Goal: Task Accomplishment & Management: Use online tool/utility

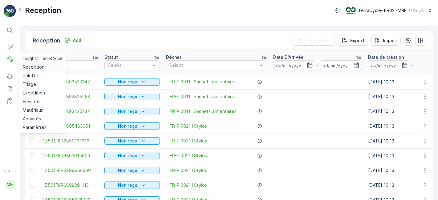
click at [28, 68] on p "Reception" at bounding box center [34, 67] width 22 height 6
click at [20, 63] on link "Reception" at bounding box center [42, 67] width 45 height 9
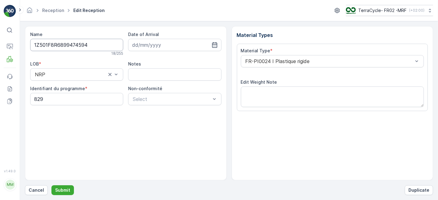
scroll to position [76, 0]
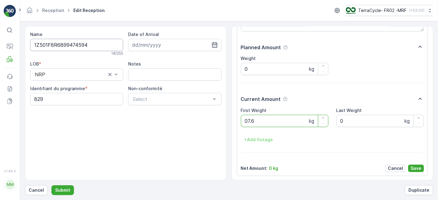
type Weight "07.62"
click at [414, 169] on p "Save" at bounding box center [415, 168] width 11 height 6
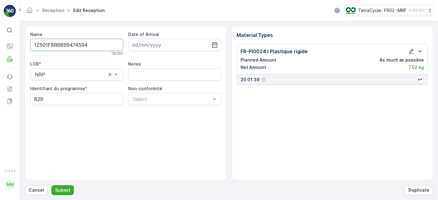
scroll to position [0, 0]
click at [62, 191] on p "Submit" at bounding box center [62, 190] width 15 height 6
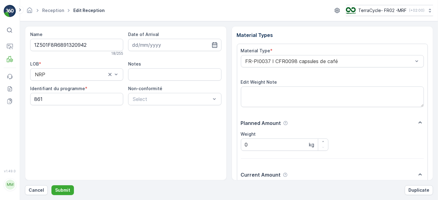
scroll to position [76, 0]
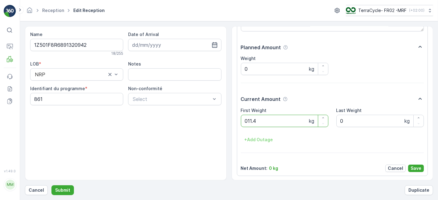
type Weight "011.42"
click at [318, 115] on button "button" at bounding box center [323, 118] width 10 height 6
type Weight "12.42"
click at [418, 167] on p "Save" at bounding box center [415, 168] width 11 height 6
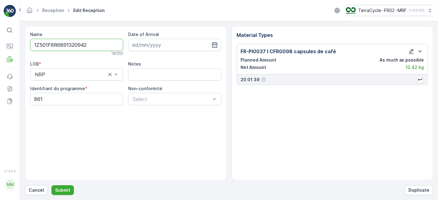
scroll to position [0, 0]
click at [62, 187] on button "Submit" at bounding box center [62, 190] width 22 height 10
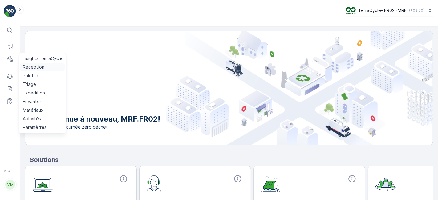
click at [32, 68] on p "Reception" at bounding box center [34, 67] width 22 height 6
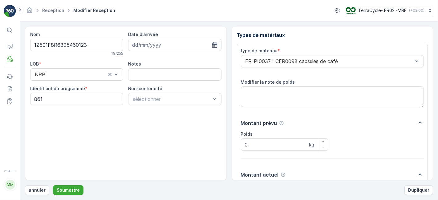
scroll to position [76, 0]
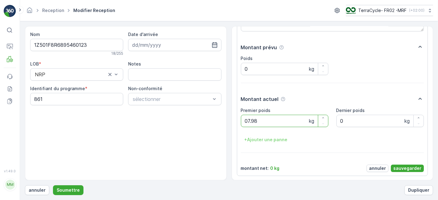
type poids "07.98"
click at [399, 166] on p "sauvegarder" at bounding box center [407, 168] width 28 height 6
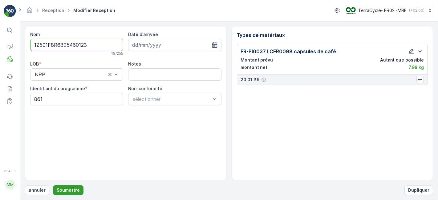
click at [62, 191] on p "Soumettre" at bounding box center [68, 190] width 23 height 6
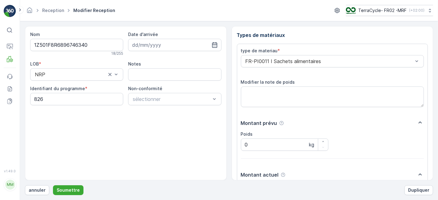
scroll to position [76, 0]
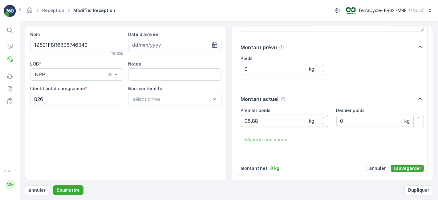
type poids "08.88"
click at [403, 167] on p "sauvegarder" at bounding box center [407, 168] width 28 height 6
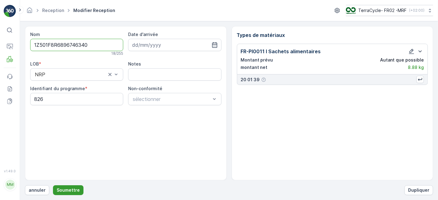
click at [70, 188] on p "Soumettre" at bounding box center [68, 190] width 23 height 6
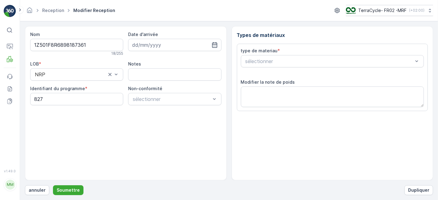
scroll to position [76, 0]
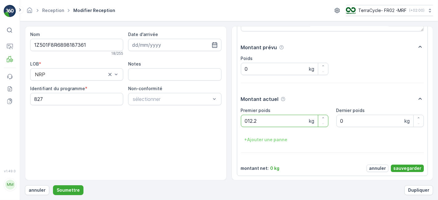
type poids "012.22"
click at [407, 166] on p "sauvegarder" at bounding box center [407, 168] width 28 height 6
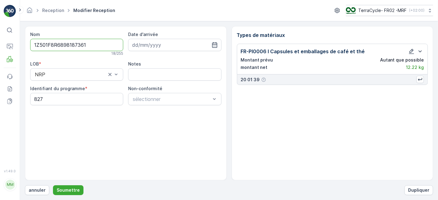
scroll to position [0, 0]
click at [70, 189] on p "Soumettre" at bounding box center [68, 190] width 23 height 6
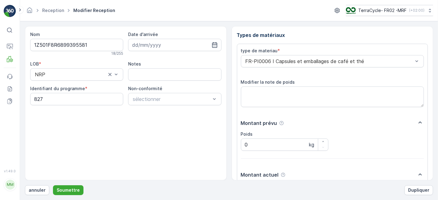
scroll to position [76, 0]
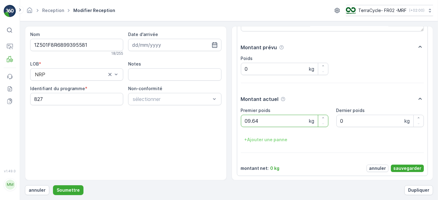
type poids "09.64"
click at [408, 168] on p "sauvegarder" at bounding box center [407, 168] width 28 height 6
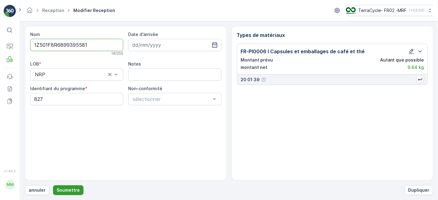
click at [64, 191] on p "Soumettre" at bounding box center [68, 190] width 23 height 6
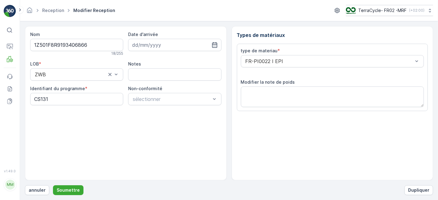
scroll to position [76, 0]
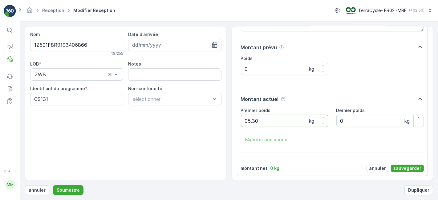
type poids "05.30"
drag, startPoint x: 403, startPoint y: 170, endPoint x: 405, endPoint y: 166, distance: 4.7
click at [404, 167] on p "sauvegarder" at bounding box center [407, 168] width 28 height 6
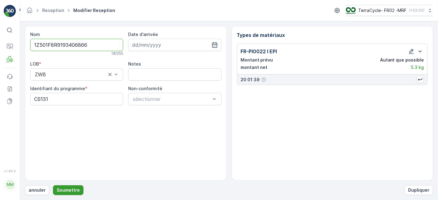
click at [68, 189] on p "Soumettre" at bounding box center [68, 190] width 23 height 6
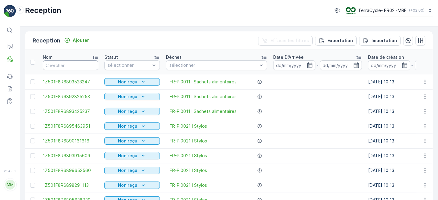
click at [64, 64] on input "text" at bounding box center [70, 65] width 55 height 10
type input "07"
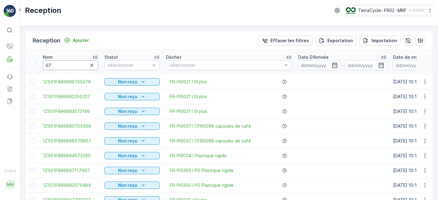
click at [64, 64] on input "07" at bounding box center [70, 65] width 55 height 10
type input "07792"
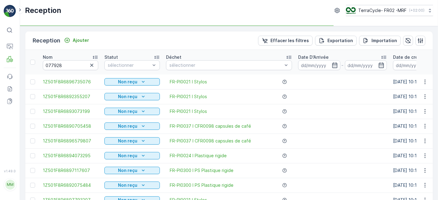
type input "07792"
type input "077928"
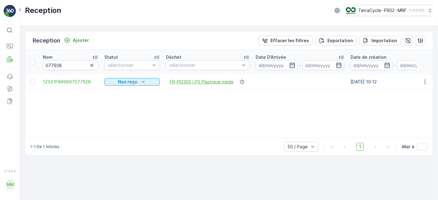
click at [195, 81] on span "FR-PI0300 I PS Plastique rigide" at bounding box center [202, 82] width 64 height 6
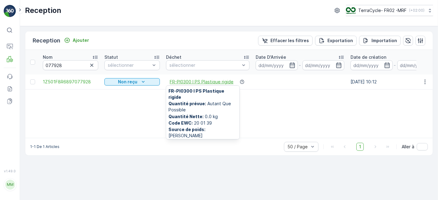
click at [195, 81] on span "FR-PI0300 I PS Plastique rigide" at bounding box center [202, 82] width 64 height 6
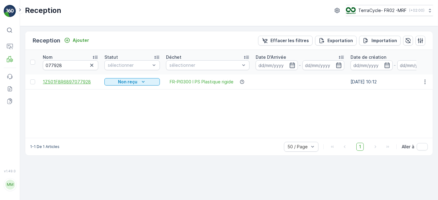
click at [83, 81] on span "1Z501F8R6897077928" at bounding box center [70, 82] width 55 height 6
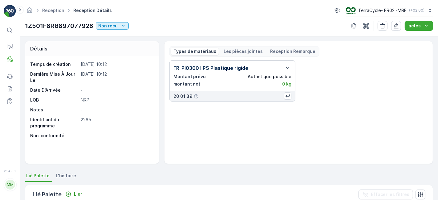
click at [219, 71] on p "FR-PI0300 I PS Plastique rigide" at bounding box center [210, 67] width 75 height 7
click at [288, 95] on icon "button" at bounding box center [287, 96] width 4 height 3
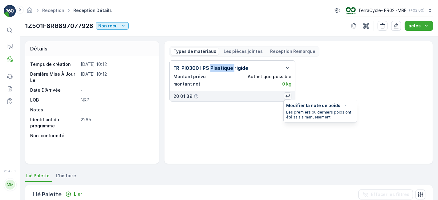
click at [288, 95] on icon "button" at bounding box center [287, 96] width 4 height 3
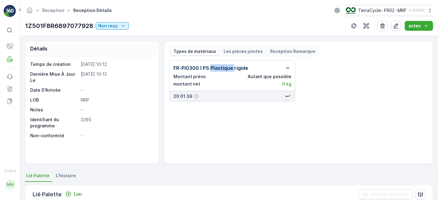
click at [288, 95] on icon "button" at bounding box center [287, 96] width 4 height 3
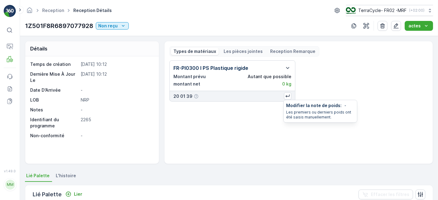
click at [262, 71] on div "FR-PI0300 I PS Plastique rigide Montant prévu Autant que possible montant net 0…" at bounding box center [232, 75] width 118 height 23
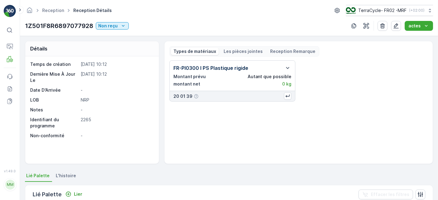
click at [263, 68] on div "FR-PI0300 I PS Plastique rigide" at bounding box center [232, 67] width 118 height 7
click at [287, 96] on icon "button" at bounding box center [288, 96] width 6 height 6
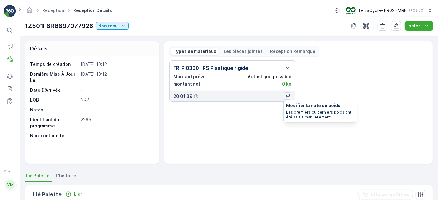
click at [287, 96] on icon "button" at bounding box center [288, 96] width 6 height 6
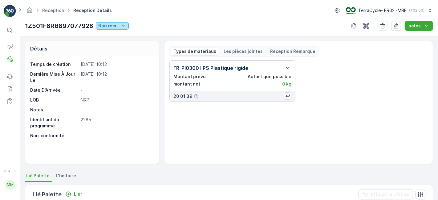
click at [122, 26] on icon "Non reçu" at bounding box center [123, 26] width 3 height 2
click at [107, 45] on span "Scanné" at bounding box center [106, 43] width 15 height 6
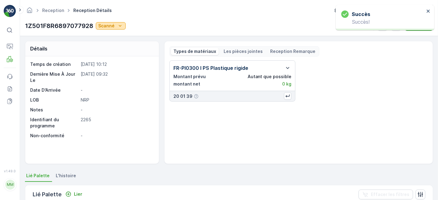
click at [119, 23] on icon "Scanné" at bounding box center [120, 26] width 6 height 6
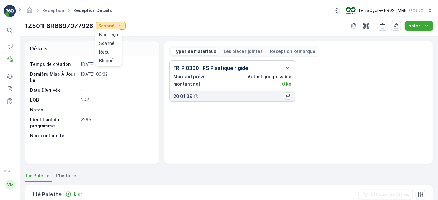
click at [119, 24] on icon "Scanné" at bounding box center [120, 26] width 6 height 6
click at [118, 26] on icon "Scanné" at bounding box center [120, 26] width 6 height 6
click at [119, 25] on icon "Scanné" at bounding box center [120, 26] width 6 height 6
click at [107, 54] on span "Reçu" at bounding box center [104, 52] width 10 height 6
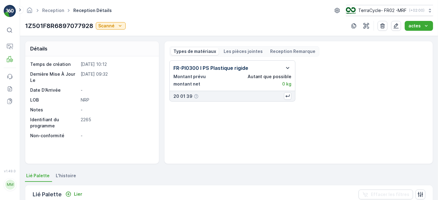
click at [287, 67] on icon "button" at bounding box center [287, 68] width 3 height 2
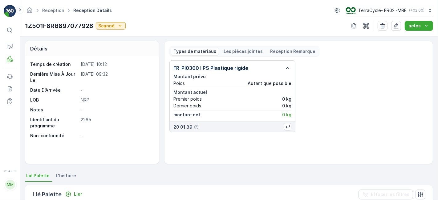
click at [202, 99] on div "Premier poids 0 kg" at bounding box center [232, 99] width 118 height 6
click at [272, 82] on p "Autant que possible" at bounding box center [270, 83] width 44 height 6
click at [270, 49] on p "Reception Remarque" at bounding box center [292, 51] width 45 height 6
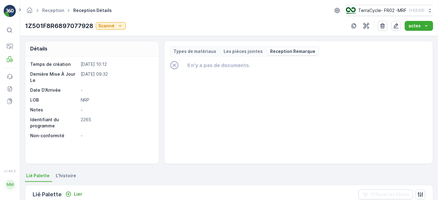
click at [243, 53] on p "Les pièces jointes" at bounding box center [243, 51] width 39 height 6
click at [204, 46] on div "Types de matériaux Les pièces jointes Reception Remarque" at bounding box center [244, 51] width 150 height 10
click at [203, 51] on p "Types de matériaux" at bounding box center [194, 51] width 43 height 6
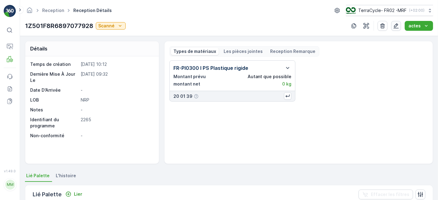
click at [395, 23] on icon "button" at bounding box center [396, 26] width 6 height 6
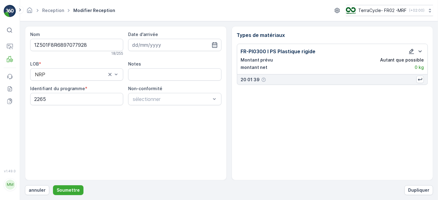
click at [412, 50] on icon "button" at bounding box center [411, 51] width 5 height 5
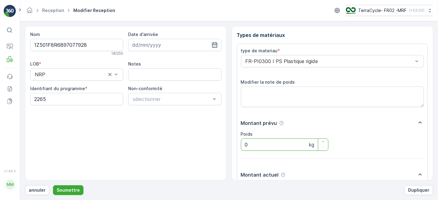
click at [264, 146] on input "0" at bounding box center [284, 145] width 87 height 12
type input "3.54"
click at [72, 187] on button "Soumettre" at bounding box center [68, 190] width 30 height 10
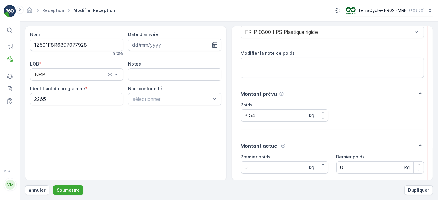
scroll to position [41, 0]
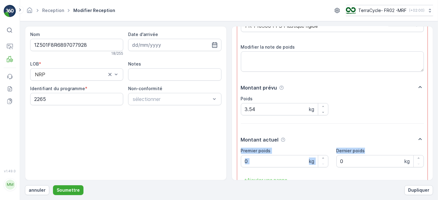
drag, startPoint x: 430, startPoint y: 136, endPoint x: 429, endPoint y: 146, distance: 10.5
click at [429, 146] on div "Types de matériaux Veuillez terminer vos actions ci-dessous avant de soumettre.…" at bounding box center [333, 103] width 202 height 154
click at [420, 188] on p "Dupliquer" at bounding box center [418, 190] width 21 height 6
drag, startPoint x: 433, startPoint y: 81, endPoint x: 437, endPoint y: 126, distance: 45.2
click at [437, 126] on form "Nom 1Z501F8R6897077928 18 / 255 Date d'arrivée LOB * NRP Notes Identifiant du p…" at bounding box center [229, 110] width 418 height 179
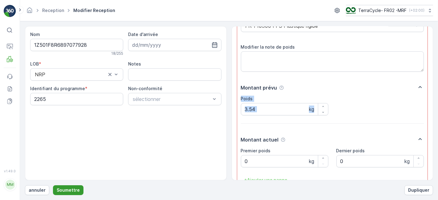
click at [67, 189] on p "Soumettre" at bounding box center [68, 190] width 23 height 6
click at [175, 139] on div "Nom 1Z501F8R6897077928 18 / 255 Date d'arrivée LOB * NRP Notes Identifiant du p…" at bounding box center [126, 103] width 202 height 154
drag, startPoint x: 434, startPoint y: 82, endPoint x: 438, endPoint y: 120, distance: 38.4
click at [436, 122] on form "Nom 1Z501F8R6897077928 18 / 255 Date d'arrivée LOB * NRP Notes Identifiant du p…" at bounding box center [229, 110] width 418 height 179
drag, startPoint x: 421, startPoint y: 87, endPoint x: 418, endPoint y: 99, distance: 12.6
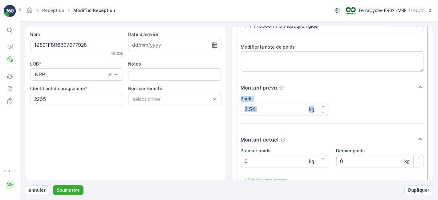
click at [420, 92] on div "Montant prévu Poids 3.54 kg" at bounding box center [332, 99] width 183 height 32
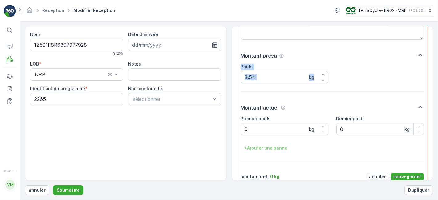
scroll to position [82, 0]
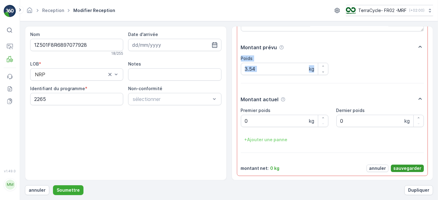
click at [398, 167] on p "sauvegarder" at bounding box center [407, 168] width 28 height 6
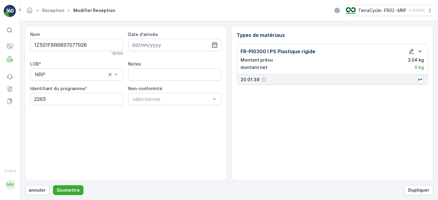
scroll to position [0, 0]
click at [62, 191] on p "Soumettre" at bounding box center [68, 190] width 23 height 6
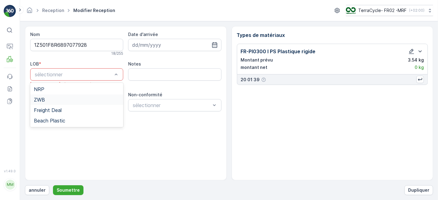
click at [87, 96] on div "ZWB" at bounding box center [76, 100] width 93 height 10
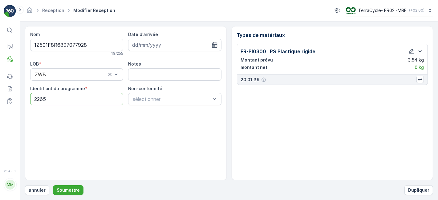
click at [75, 99] on programme "2265" at bounding box center [76, 99] width 93 height 12
type programme "2"
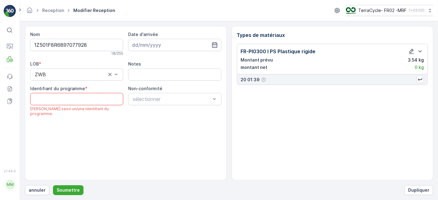
click at [75, 99] on programme "Identifiant du programme" at bounding box center [76, 99] width 93 height 12
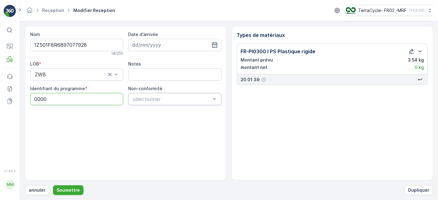
type programme "0000"
click at [146, 98] on div at bounding box center [171, 99] width 79 height 6
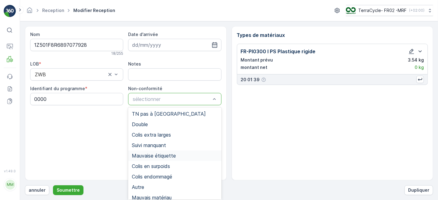
click at [149, 155] on span "Mauvaise étiquette" at bounding box center [154, 156] width 44 height 6
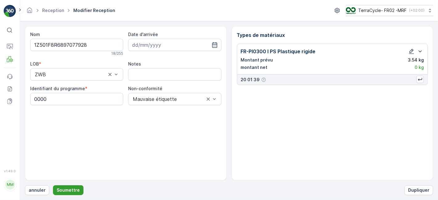
click at [66, 190] on p "Soumettre" at bounding box center [68, 190] width 23 height 6
click at [420, 77] on icon "button" at bounding box center [420, 79] width 6 height 6
click at [412, 51] on icon "button" at bounding box center [411, 51] width 6 height 6
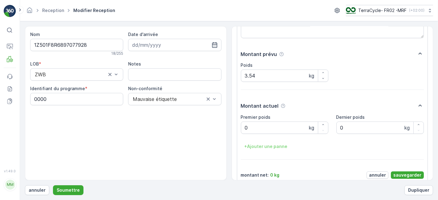
scroll to position [76, 0]
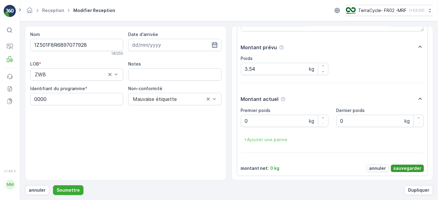
click at [406, 167] on p "sauvegarder" at bounding box center [407, 168] width 28 height 6
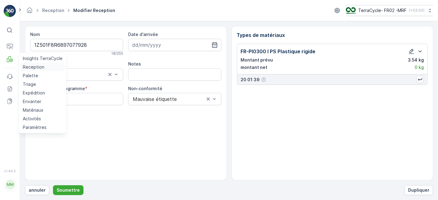
click at [29, 67] on p "Reception" at bounding box center [34, 67] width 22 height 6
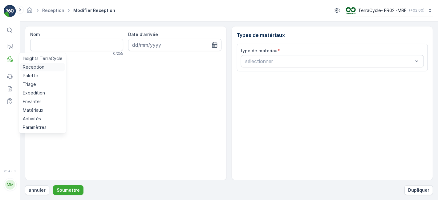
click at [32, 67] on p "Reception" at bounding box center [34, 67] width 22 height 6
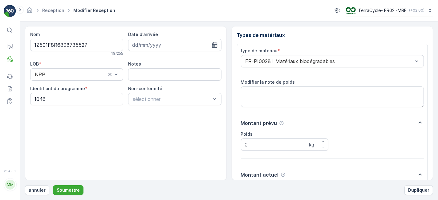
scroll to position [76, 0]
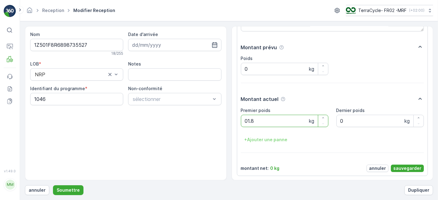
type poids "01.82"
click at [407, 167] on p "sauvegarder" at bounding box center [407, 168] width 28 height 6
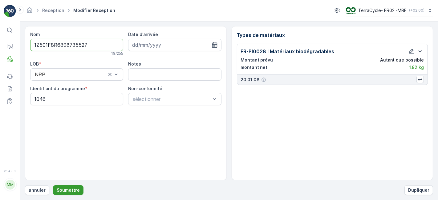
click at [72, 189] on p "Soumettre" at bounding box center [68, 190] width 23 height 6
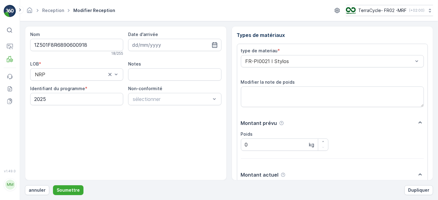
scroll to position [76, 0]
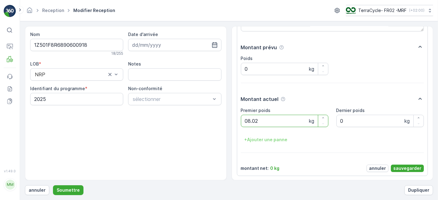
type poids "08.02"
click at [399, 168] on p "sauvegarder" at bounding box center [407, 168] width 28 height 6
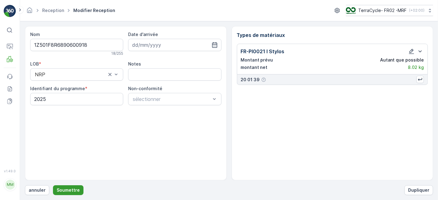
click at [66, 190] on p "Soumettre" at bounding box center [68, 190] width 23 height 6
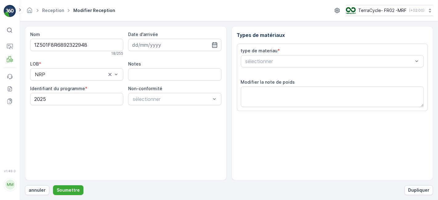
scroll to position [76, 0]
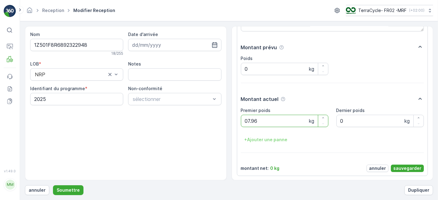
type poids "07.96"
click at [399, 167] on p "sauvegarder" at bounding box center [407, 168] width 28 height 6
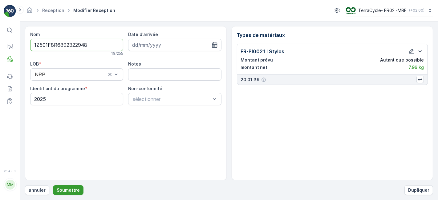
click at [68, 188] on p "Soumettre" at bounding box center [68, 190] width 23 height 6
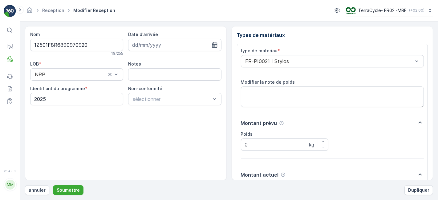
scroll to position [76, 0]
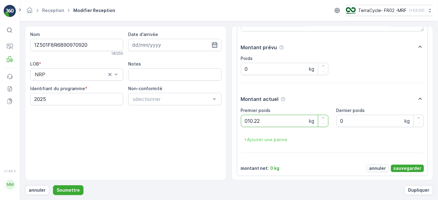
type poids "010.22"
click at [397, 167] on p "sauvegarder" at bounding box center [407, 168] width 28 height 6
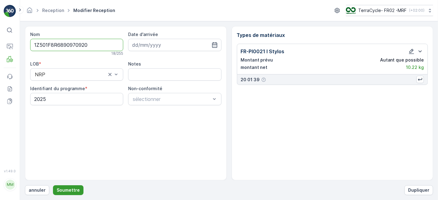
click at [67, 190] on p "Soumettre" at bounding box center [68, 190] width 23 height 6
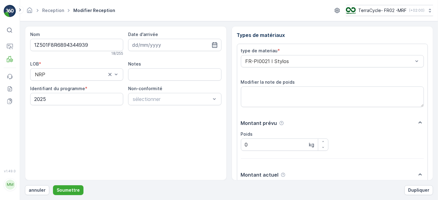
scroll to position [76, 0]
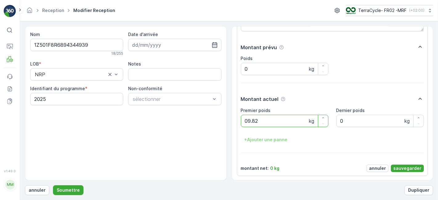
type poids "09.82"
click at [412, 169] on p "sauvegarder" at bounding box center [407, 168] width 28 height 6
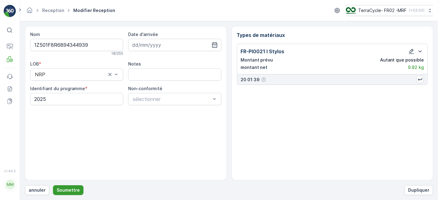
click at [77, 188] on p "Soumettre" at bounding box center [68, 190] width 23 height 6
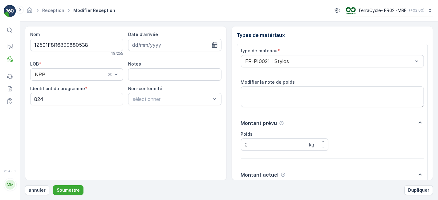
scroll to position [76, 0]
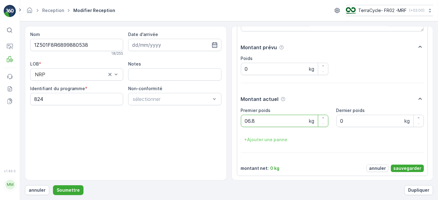
type poids "06.80"
click at [405, 168] on p "sauvegarder" at bounding box center [407, 168] width 28 height 6
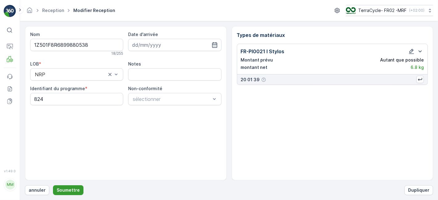
click at [66, 188] on p "Soumettre" at bounding box center [68, 190] width 23 height 6
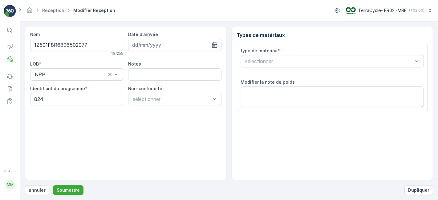
scroll to position [76, 0]
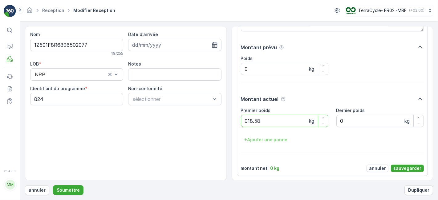
type poids "018.58"
click at [399, 168] on p "sauvegarder" at bounding box center [407, 168] width 28 height 6
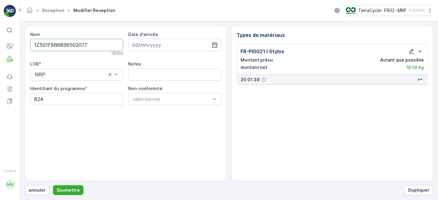
scroll to position [0, 0]
click at [74, 190] on p "Soumettre" at bounding box center [68, 190] width 23 height 6
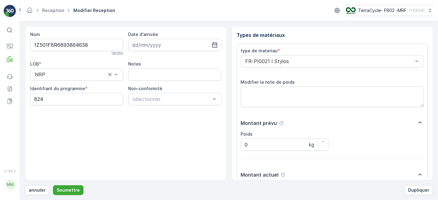
scroll to position [76, 0]
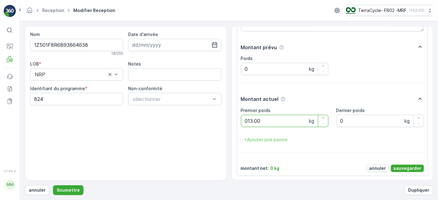
type poids "013.00"
click at [417, 168] on p "sauvegarder" at bounding box center [407, 168] width 28 height 6
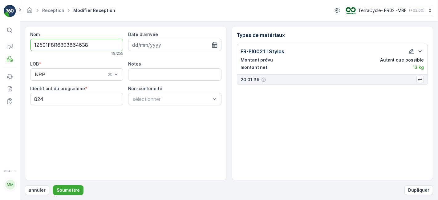
scroll to position [0, 0]
click at [74, 190] on p "Soumettre" at bounding box center [68, 190] width 23 height 6
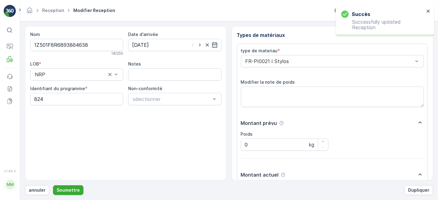
scroll to position [76, 0]
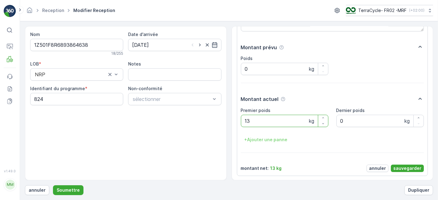
click at [74, 190] on p "Soumettre" at bounding box center [68, 190] width 23 height 6
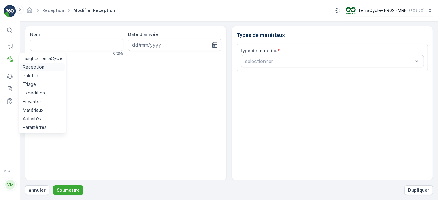
click at [35, 67] on p "Reception" at bounding box center [34, 67] width 22 height 6
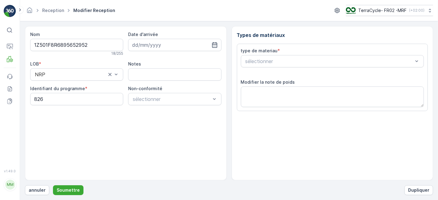
scroll to position [76, 0]
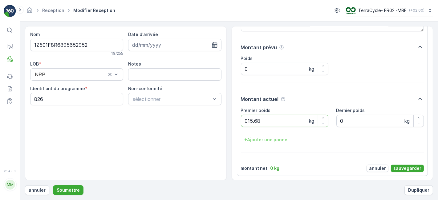
type poids "015.68"
click at [409, 167] on p "sauvegarder" at bounding box center [407, 168] width 28 height 6
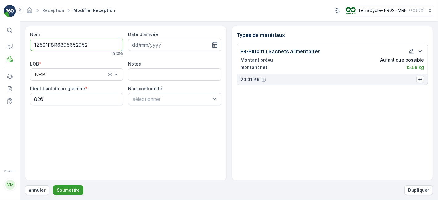
drag, startPoint x: 69, startPoint y: 193, endPoint x: 71, endPoint y: 190, distance: 3.6
click at [71, 190] on button "Soumettre" at bounding box center [68, 190] width 30 height 10
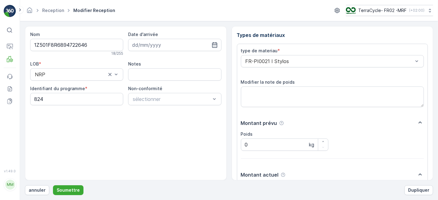
scroll to position [76, 0]
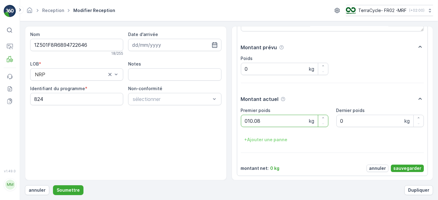
type poids "010.08"
click at [396, 168] on p "sauvegarder" at bounding box center [407, 168] width 28 height 6
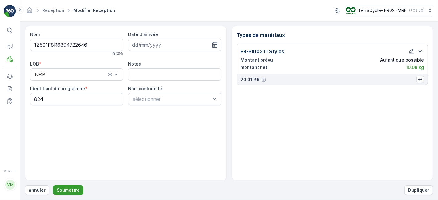
click at [61, 190] on p "Soumettre" at bounding box center [68, 190] width 23 height 6
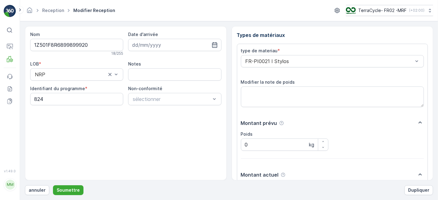
scroll to position [76, 0]
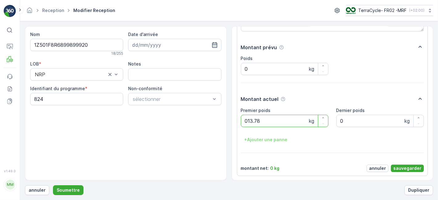
type poids "013.78"
click at [404, 168] on p "sauvegarder" at bounding box center [407, 168] width 28 height 6
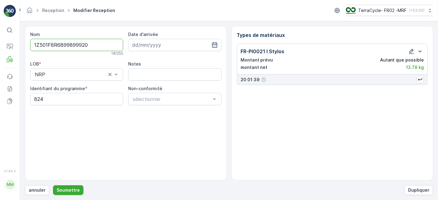
scroll to position [0, 0]
click at [62, 191] on p "Soumettre" at bounding box center [68, 190] width 23 height 6
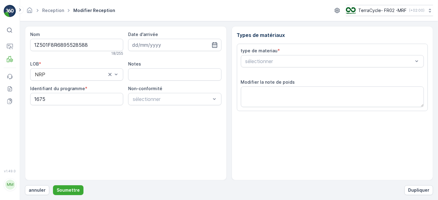
scroll to position [76, 0]
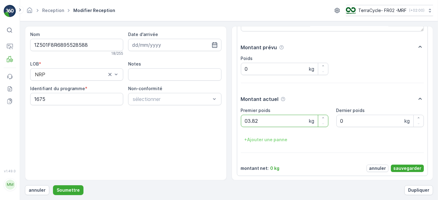
type poids "03.82"
click at [400, 169] on p "sauvegarder" at bounding box center [407, 168] width 28 height 6
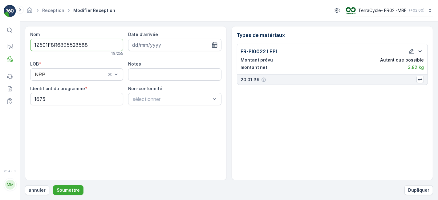
scroll to position [0, 0]
click at [73, 190] on p "Soumettre" at bounding box center [68, 190] width 23 height 6
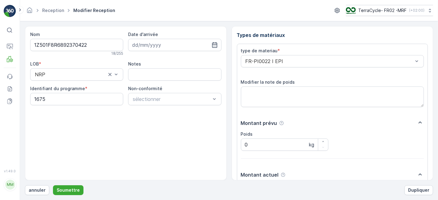
scroll to position [76, 0]
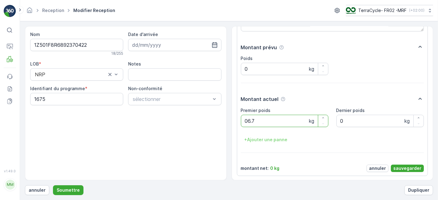
type poids "06.70"
click at [402, 167] on p "sauvegarder" at bounding box center [407, 168] width 28 height 6
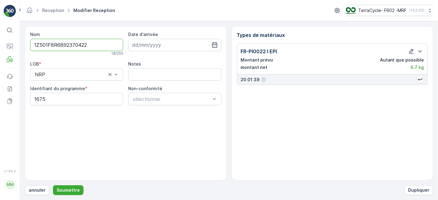
scroll to position [0, 0]
click at [61, 188] on p "Soumettre" at bounding box center [68, 190] width 23 height 6
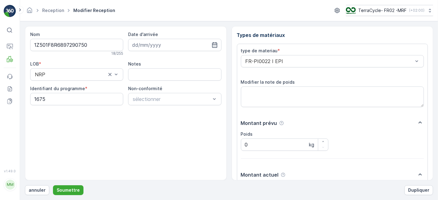
scroll to position [76, 0]
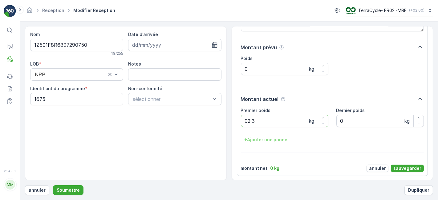
type poids "02.30"
click at [405, 168] on p "sauvegarder" at bounding box center [407, 168] width 28 height 6
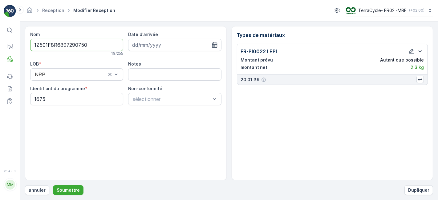
scroll to position [0, 0]
click at [70, 188] on p "Soumettre" at bounding box center [68, 190] width 23 height 6
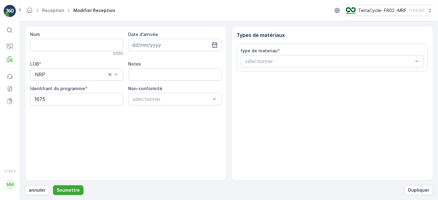
type input "1Z501F8R6899520364"
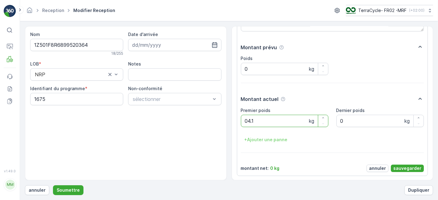
type poids "04.16"
click at [401, 167] on p "sauvegarder" at bounding box center [407, 168] width 28 height 6
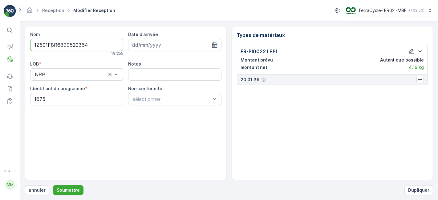
scroll to position [0, 0]
click at [77, 188] on p "Soumettre" at bounding box center [68, 190] width 23 height 6
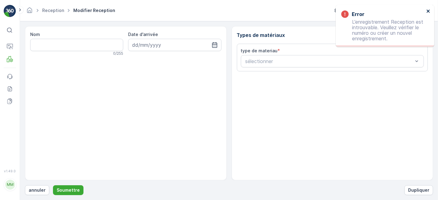
click at [426, 11] on icon "close" at bounding box center [428, 11] width 4 height 5
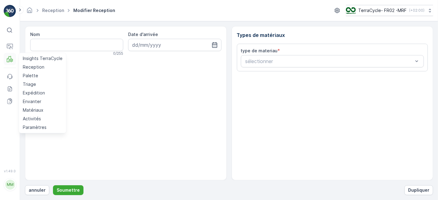
click at [13, 57] on button "FRM" at bounding box center [10, 59] width 12 height 12
click at [31, 67] on p "Reception" at bounding box center [34, 67] width 22 height 6
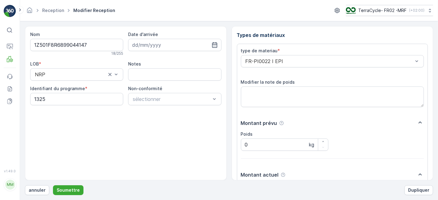
scroll to position [76, 0]
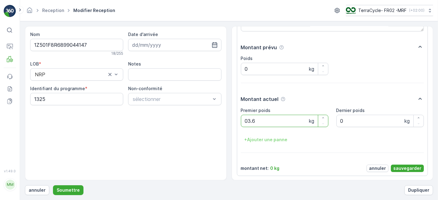
type poids "03.66"
click at [392, 167] on button "sauvegarder" at bounding box center [407, 168] width 33 height 7
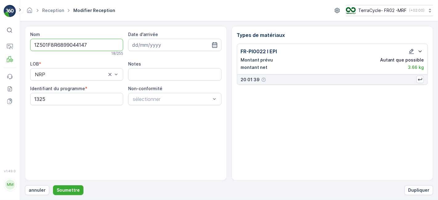
scroll to position [0, 0]
click at [68, 188] on p "Soumettre" at bounding box center [68, 190] width 23 height 6
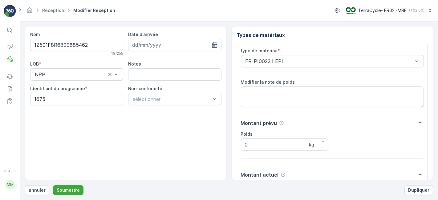
scroll to position [76, 0]
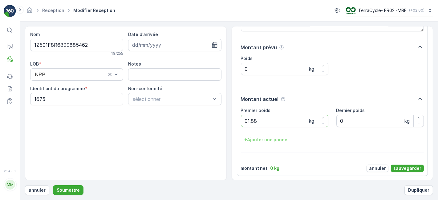
type poids "01.88"
click at [409, 166] on p "sauvegarder" at bounding box center [407, 168] width 28 height 6
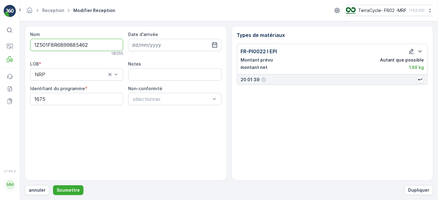
scroll to position [0, 0]
click at [74, 189] on p "Soumettre" at bounding box center [68, 190] width 23 height 6
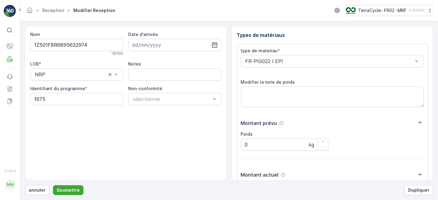
scroll to position [76, 0]
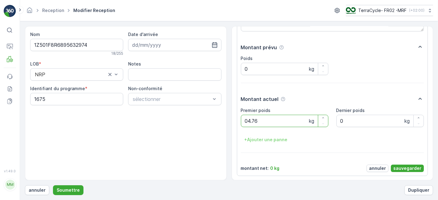
type poids "04.76"
click at [401, 167] on p "sauvegarder" at bounding box center [407, 168] width 28 height 6
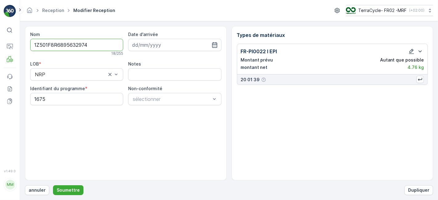
scroll to position [0, 0]
click at [66, 188] on p "Soumettre" at bounding box center [68, 190] width 23 height 6
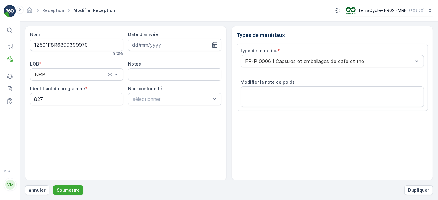
scroll to position [76, 0]
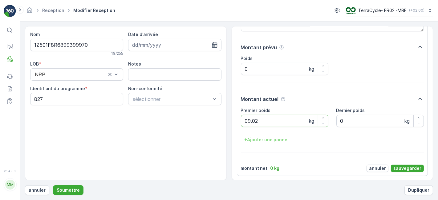
type poids "09.02"
click at [398, 168] on p "sauvegarder" at bounding box center [407, 168] width 28 height 6
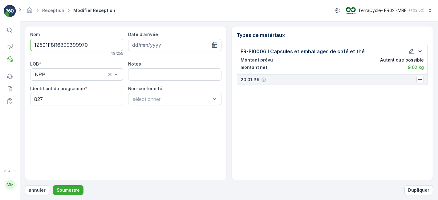
scroll to position [0, 0]
click at [65, 189] on p "Soumettre" at bounding box center [68, 190] width 23 height 6
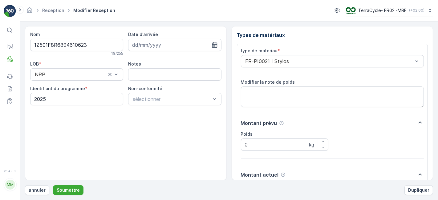
scroll to position [76, 0]
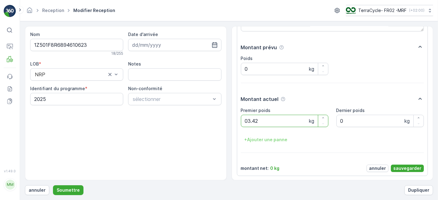
type poids "03.42"
click at [406, 168] on p "sauvegarder" at bounding box center [407, 168] width 28 height 6
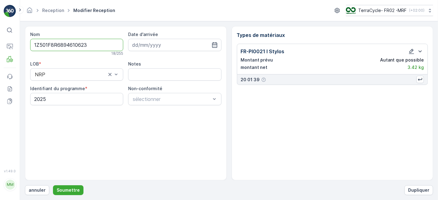
scroll to position [0, 0]
click at [68, 192] on p "Soumettre" at bounding box center [68, 190] width 23 height 6
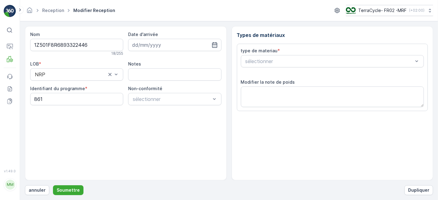
scroll to position [76, 0]
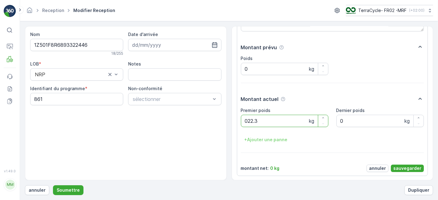
type poids "022.34"
click at [398, 165] on p "sauvegarder" at bounding box center [407, 168] width 28 height 6
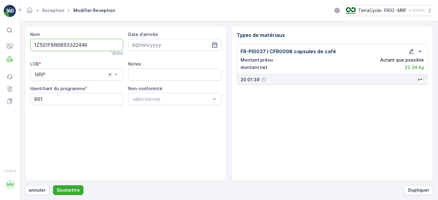
scroll to position [0, 0]
click at [68, 190] on p "Soumettre" at bounding box center [68, 190] width 23 height 6
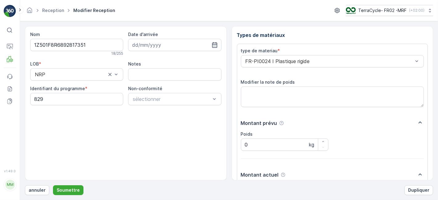
scroll to position [76, 0]
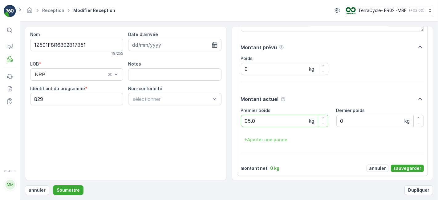
type poids "05.04"
click at [410, 167] on p "sauvegarder" at bounding box center [407, 168] width 28 height 6
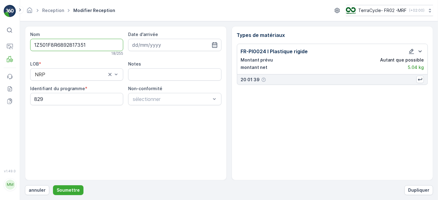
scroll to position [0, 0]
click at [70, 190] on p "Soumettre" at bounding box center [68, 190] width 23 height 6
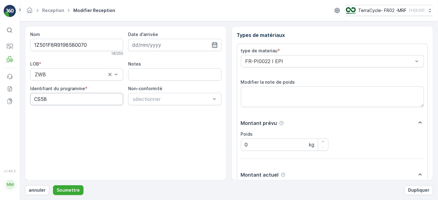
scroll to position [76, 0]
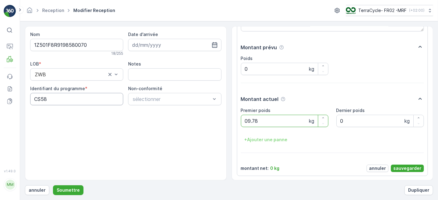
type poids "09.78"
click at [401, 166] on p "sauvegarder" at bounding box center [407, 168] width 28 height 6
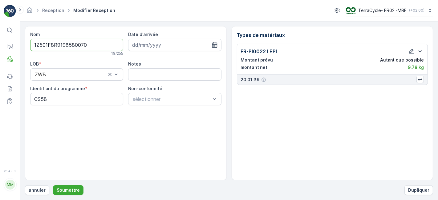
scroll to position [0, 0]
click at [67, 189] on p "Soumettre" at bounding box center [68, 190] width 23 height 6
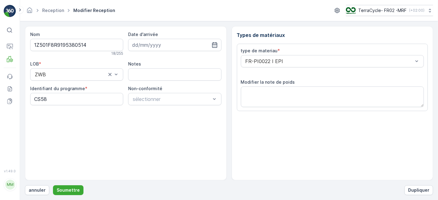
scroll to position [76, 0]
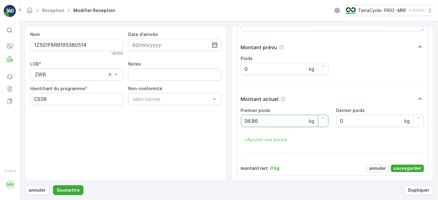
type poids "06.86"
click at [406, 168] on p "sauvegarder" at bounding box center [407, 168] width 28 height 6
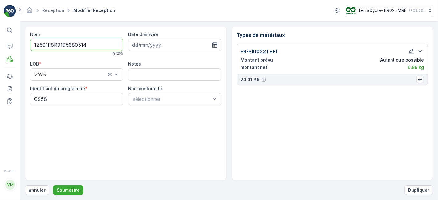
scroll to position [0, 0]
click at [62, 191] on p "Soumettre" at bounding box center [68, 190] width 23 height 6
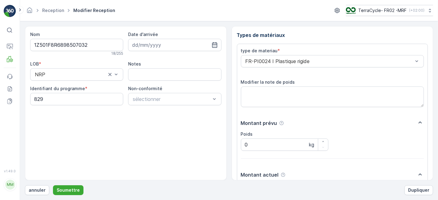
scroll to position [76, 0]
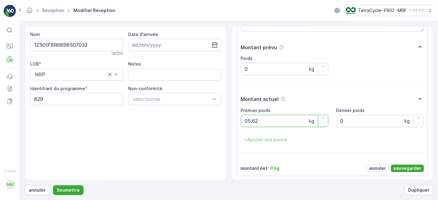
type poids "05.62"
click at [402, 167] on p "sauvegarder" at bounding box center [407, 168] width 28 height 6
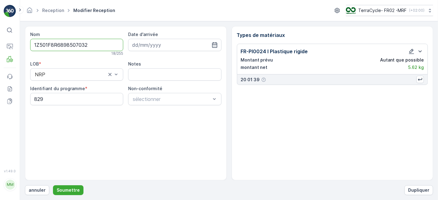
scroll to position [0, 0]
click at [62, 190] on p "Soumettre" at bounding box center [68, 190] width 23 height 6
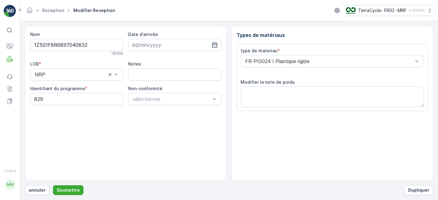
scroll to position [76, 0]
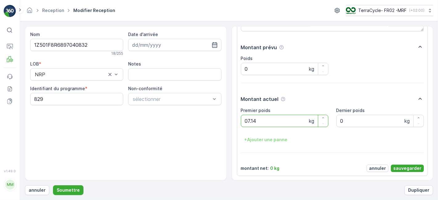
type poids "07.14"
click at [399, 168] on p "sauvegarder" at bounding box center [407, 168] width 28 height 6
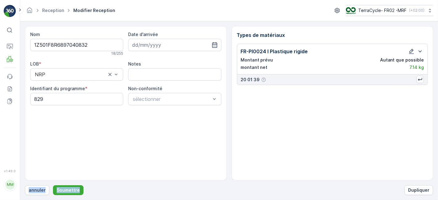
drag, startPoint x: 399, startPoint y: 168, endPoint x: 71, endPoint y: 204, distance: 329.9
click at [71, 200] on html "⌘B Opérations FRM Événements rapports Les documents v 1.49.0 MM MRF.FR02 monika…" at bounding box center [219, 100] width 438 height 200
click at [65, 194] on button "Soumettre" at bounding box center [68, 190] width 30 height 10
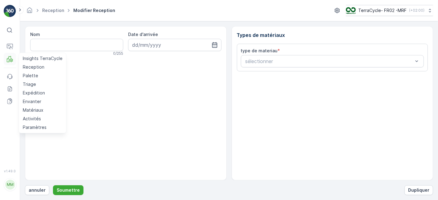
click at [10, 58] on icon at bounding box center [10, 59] width 6 height 6
click at [31, 68] on p "Reception" at bounding box center [34, 67] width 22 height 6
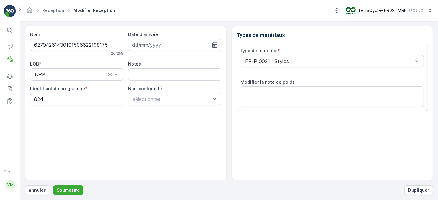
scroll to position [76, 0]
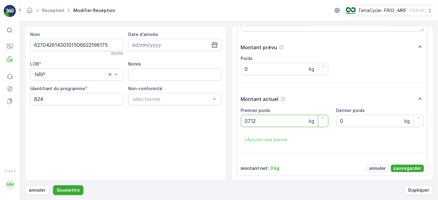
type poids "07.12"
click at [405, 166] on p "sauvegarder" at bounding box center [407, 168] width 28 height 6
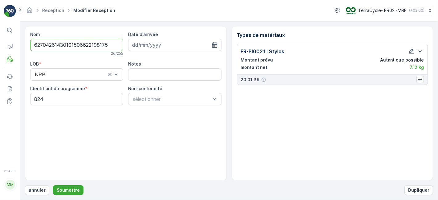
scroll to position [0, 0]
click at [70, 189] on p "Soumettre" at bounding box center [68, 190] width 23 height 6
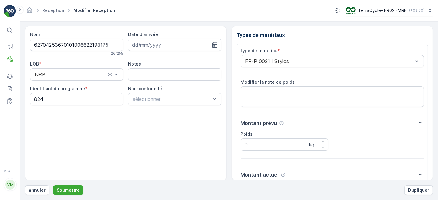
scroll to position [76, 0]
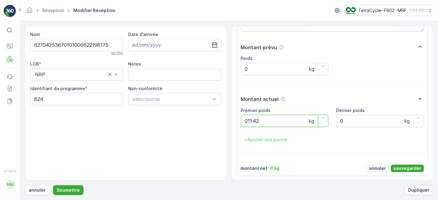
type poids "011.42"
click at [406, 165] on button "sauvegarder" at bounding box center [407, 168] width 33 height 7
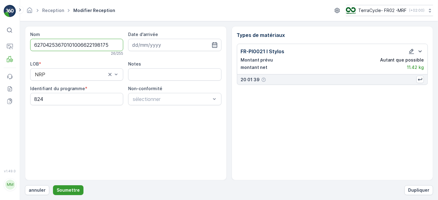
click at [70, 188] on p "Soumettre" at bounding box center [68, 190] width 23 height 6
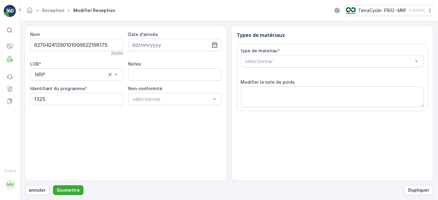
scroll to position [76, 0]
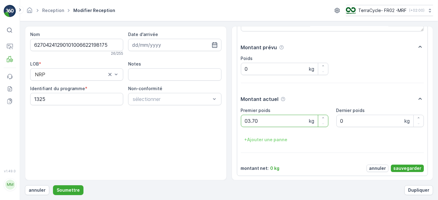
type poids "03.70"
click at [409, 168] on p "sauvegarder" at bounding box center [407, 168] width 28 height 6
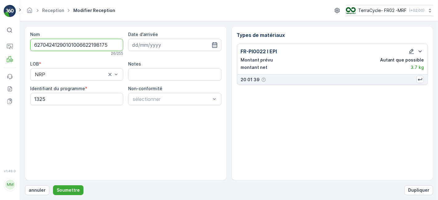
scroll to position [0, 0]
click at [72, 189] on p "Soumettre" at bounding box center [68, 190] width 23 height 6
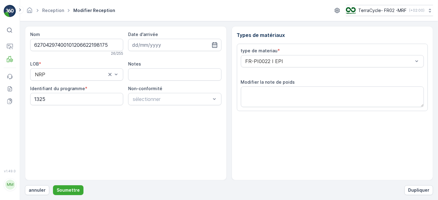
scroll to position [76, 0]
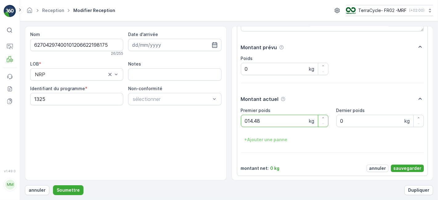
type poids "014.48"
click at [406, 168] on p "sauvegarder" at bounding box center [407, 168] width 28 height 6
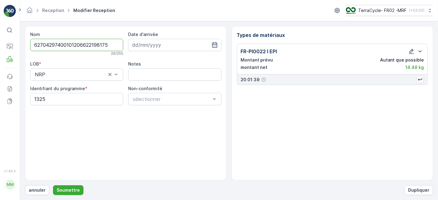
scroll to position [0, 0]
click at [68, 190] on p "Soumettre" at bounding box center [68, 190] width 23 height 6
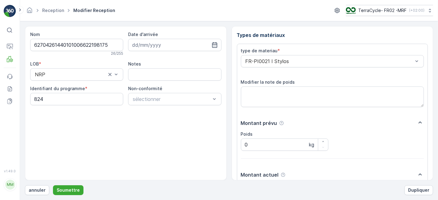
scroll to position [76, 0]
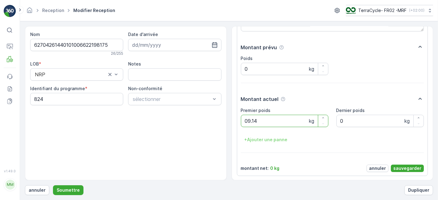
type poids "09.14"
click at [410, 167] on p "sauvegarder" at bounding box center [407, 168] width 28 height 6
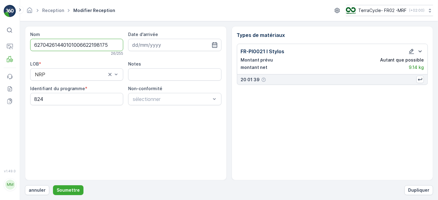
scroll to position [0, 0]
click at [65, 189] on p "Soumettre" at bounding box center [68, 190] width 23 height 6
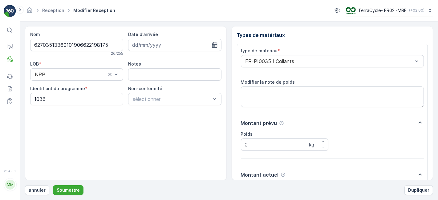
scroll to position [76, 0]
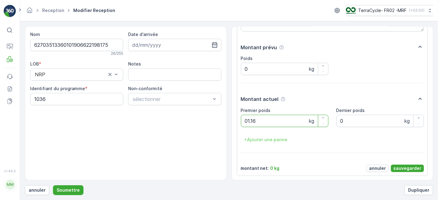
type poids "01.16"
click at [398, 167] on p "sauvegarder" at bounding box center [407, 168] width 28 height 6
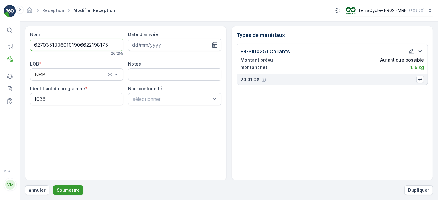
click at [67, 190] on p "Soumettre" at bounding box center [68, 190] width 23 height 6
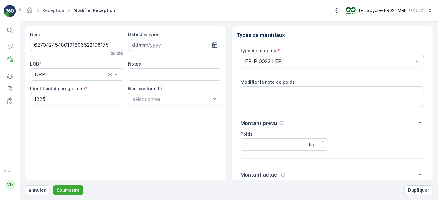
scroll to position [76, 0]
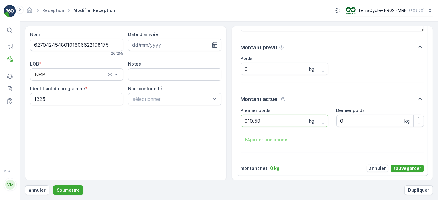
type poids "010.50"
click at [402, 168] on p "sauvegarder" at bounding box center [407, 168] width 28 height 6
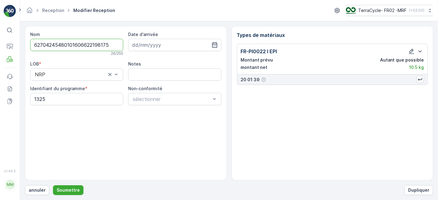
scroll to position [0, 0]
click at [65, 191] on p "Soumettre" at bounding box center [68, 190] width 23 height 6
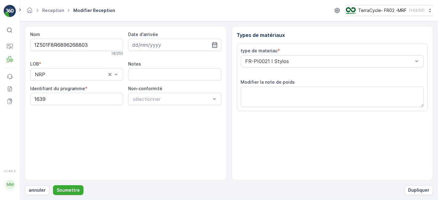
scroll to position [76, 0]
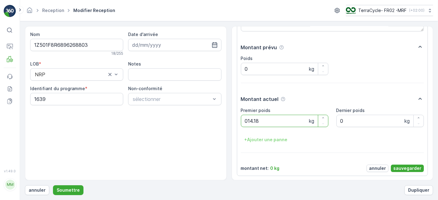
type poids "014.18"
click at [417, 168] on p "sauvegarder" at bounding box center [407, 168] width 28 height 6
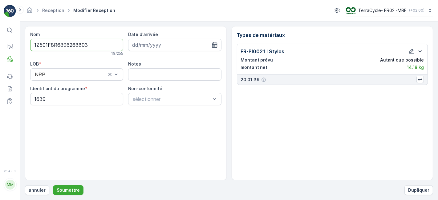
scroll to position [0, 0]
click at [64, 189] on p "Soumettre" at bounding box center [68, 190] width 23 height 6
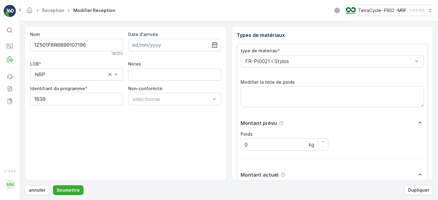
scroll to position [76, 0]
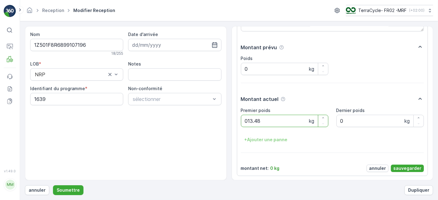
type poids "013.48"
click at [396, 165] on p "sauvegarder" at bounding box center [407, 168] width 28 height 6
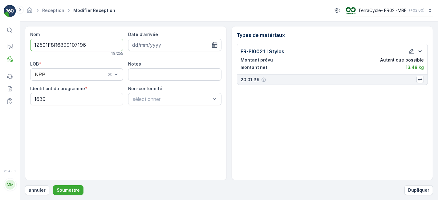
scroll to position [0, 0]
click at [71, 190] on p "Soumettre" at bounding box center [68, 190] width 23 height 6
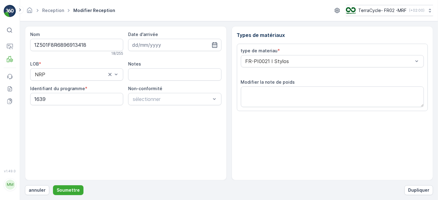
scroll to position [76, 0]
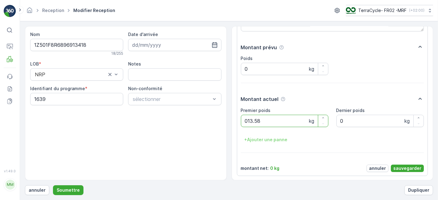
type poids "013.58"
click at [397, 168] on p "sauvegarder" at bounding box center [407, 168] width 28 height 6
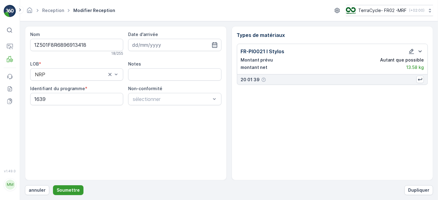
click at [73, 189] on p "Soumettre" at bounding box center [68, 190] width 23 height 6
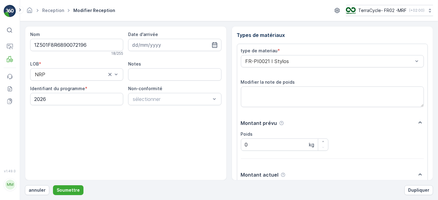
scroll to position [76, 0]
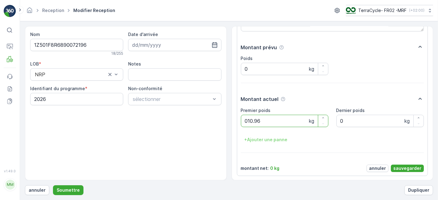
type poids "010.96"
click at [407, 169] on p "sauvegarder" at bounding box center [407, 168] width 28 height 6
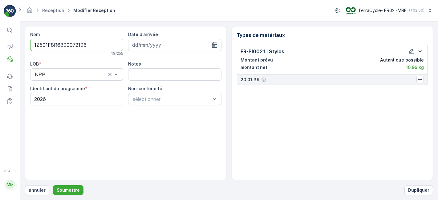
scroll to position [0, 0]
click at [72, 191] on p "Soumettre" at bounding box center [68, 190] width 23 height 6
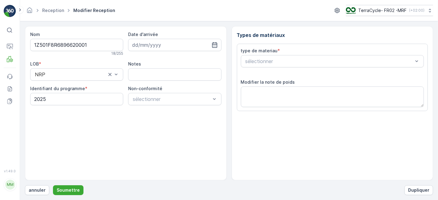
scroll to position [76, 0]
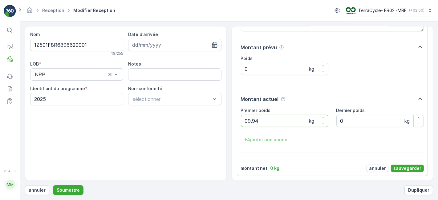
type poids "09.94"
click at [401, 171] on button "sauvegarder" at bounding box center [407, 168] width 33 height 7
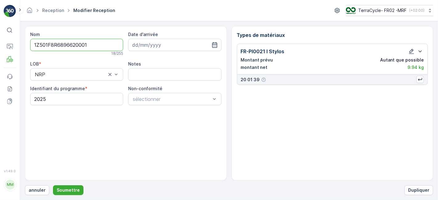
scroll to position [0, 0]
click at [63, 191] on p "Soumettre" at bounding box center [68, 190] width 23 height 6
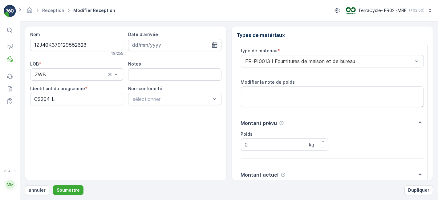
scroll to position [76, 0]
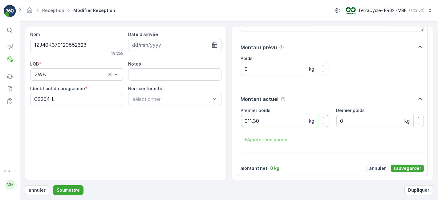
type poids "011.30"
click at [405, 166] on p "sauvegarder" at bounding box center [407, 168] width 28 height 6
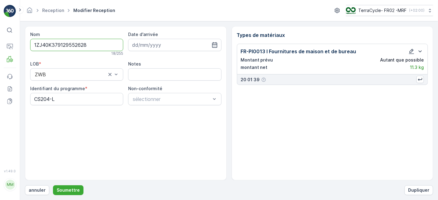
scroll to position [0, 0]
click at [63, 189] on p "Soumettre" at bounding box center [68, 190] width 23 height 6
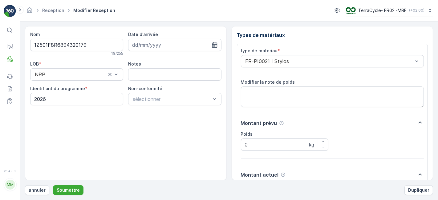
scroll to position [76, 0]
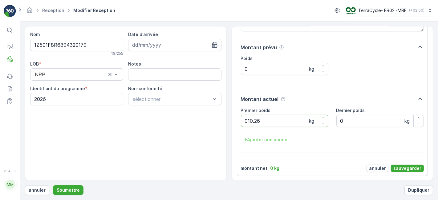
type poids "010.26"
click at [403, 166] on p "sauvegarder" at bounding box center [407, 168] width 28 height 6
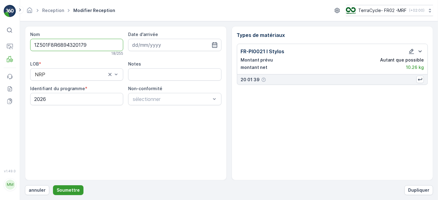
click at [65, 190] on p "Soumettre" at bounding box center [68, 190] width 23 height 6
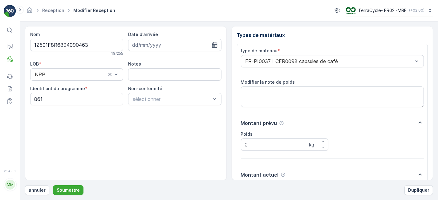
scroll to position [76, 0]
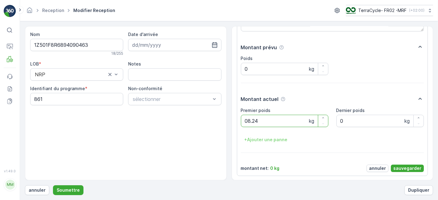
type poids "08.24"
click at [410, 166] on p "sauvegarder" at bounding box center [407, 168] width 28 height 6
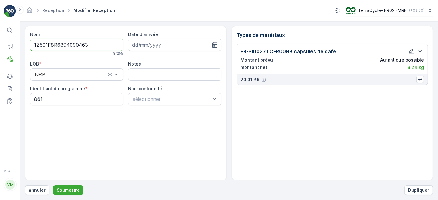
scroll to position [0, 0]
click at [75, 188] on p "Soumettre" at bounding box center [68, 190] width 23 height 6
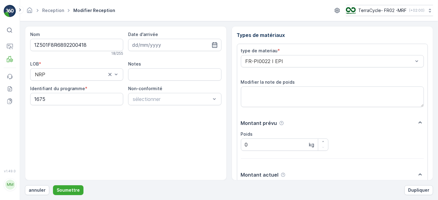
scroll to position [76, 0]
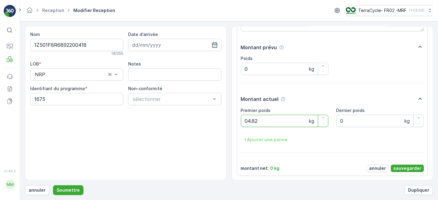
type poids "04.82"
click at [406, 165] on p "sauvegarder" at bounding box center [407, 168] width 28 height 6
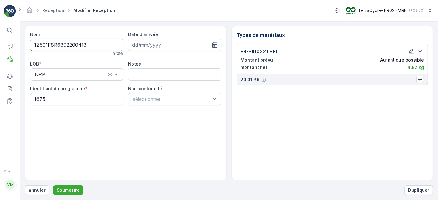
scroll to position [0, 0]
click at [68, 188] on p "Soumettre" at bounding box center [68, 190] width 23 height 6
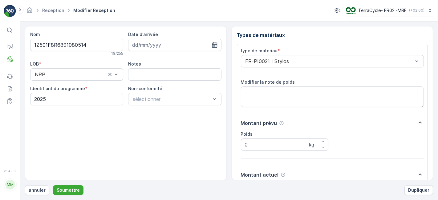
scroll to position [76, 0]
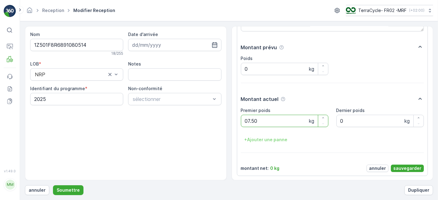
type poids "07.50"
click at [402, 165] on p "sauvegarder" at bounding box center [407, 168] width 28 height 6
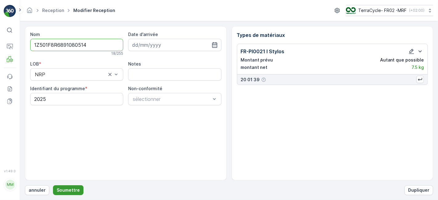
click at [61, 189] on p "Soumettre" at bounding box center [68, 190] width 23 height 6
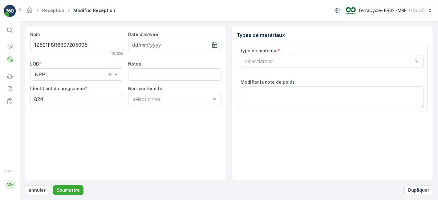
scroll to position [76, 0]
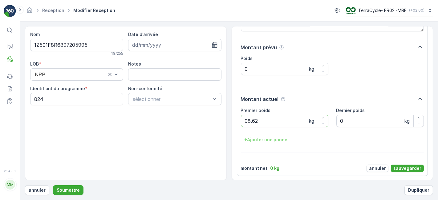
type poids "08.62"
click at [416, 168] on p "sauvegarder" at bounding box center [407, 168] width 28 height 6
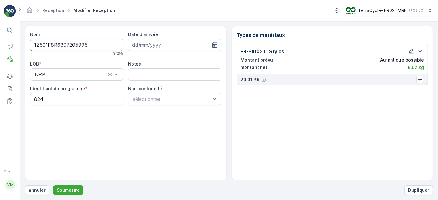
scroll to position [0, 0]
click at [64, 190] on p "Soumettre" at bounding box center [68, 190] width 23 height 6
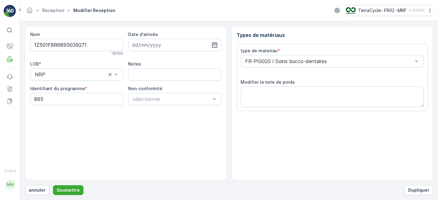
scroll to position [76, 0]
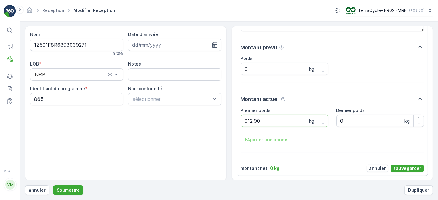
type poids "012.90"
click at [398, 168] on p "sauvegarder" at bounding box center [407, 168] width 28 height 6
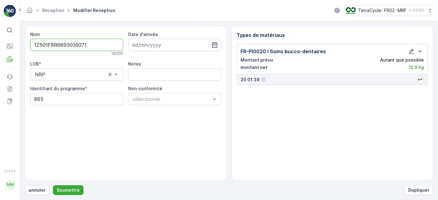
scroll to position [0, 0]
click at [67, 187] on button "Soumettre" at bounding box center [68, 190] width 30 height 10
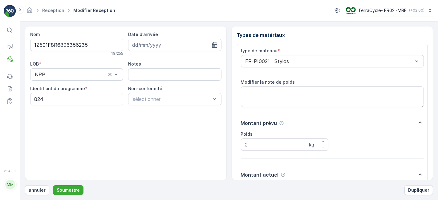
scroll to position [76, 0]
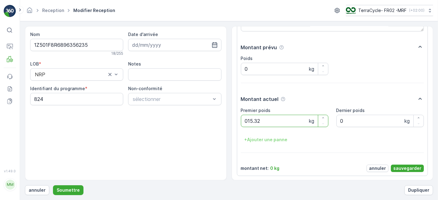
type poids "015.32"
click at [412, 167] on p "sauvegarder" at bounding box center [407, 168] width 28 height 6
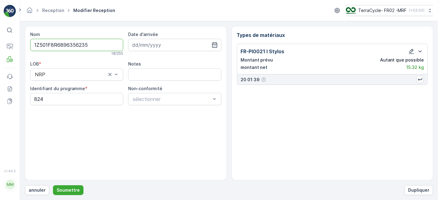
scroll to position [0, 0]
click at [69, 190] on p "Soumettre" at bounding box center [68, 190] width 23 height 6
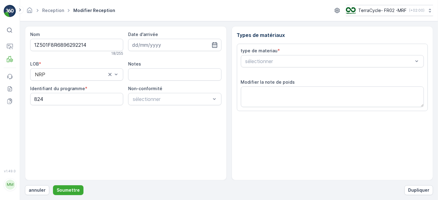
scroll to position [76, 0]
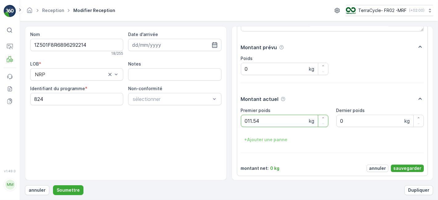
type poids "011.54"
click at [403, 167] on p "sauvegarder" at bounding box center [407, 168] width 28 height 6
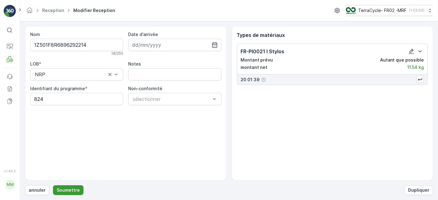
click at [71, 188] on p "Soumettre" at bounding box center [68, 190] width 23 height 6
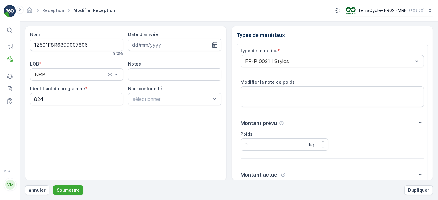
scroll to position [76, 0]
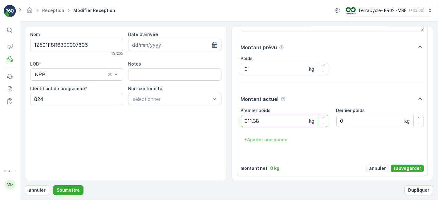
type poids "011.38"
click at [401, 166] on p "sauvegarder" at bounding box center [407, 168] width 28 height 6
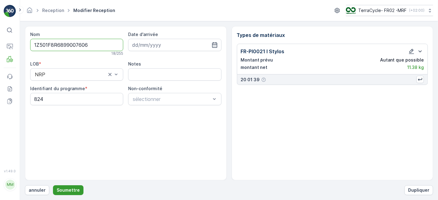
click at [71, 192] on p "Soumettre" at bounding box center [68, 190] width 23 height 6
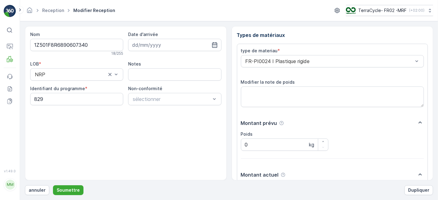
scroll to position [76, 0]
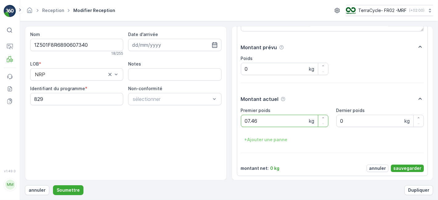
type poids "07.46"
click at [413, 168] on p "sauvegarder" at bounding box center [407, 168] width 28 height 6
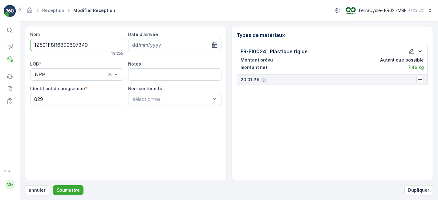
scroll to position [0, 0]
click at [69, 189] on p "Soumettre" at bounding box center [68, 190] width 23 height 6
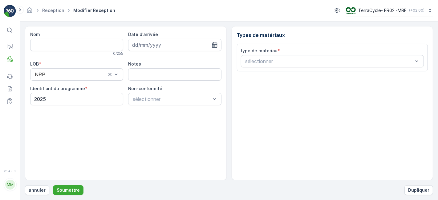
type input "1Z501F8R6899315176"
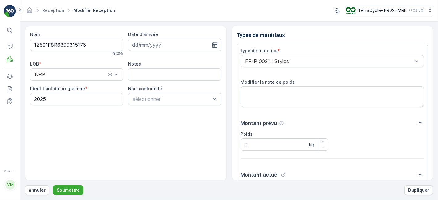
scroll to position [76, 0]
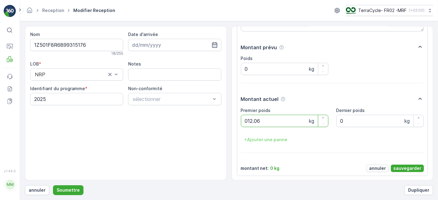
type poids "012.06"
click at [416, 167] on p "sauvegarder" at bounding box center [407, 168] width 28 height 6
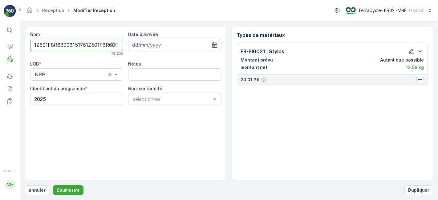
type input "1Z501F8R68993151761Z501F8R6899630843"
click at [53, 185] on button "Soumettre" at bounding box center [68, 190] width 30 height 10
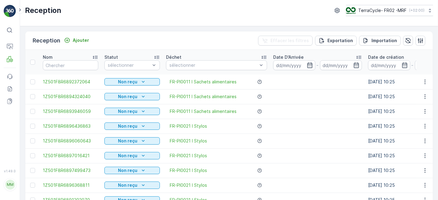
click button "button" at bounding box center [337, 11] width 10 height 10
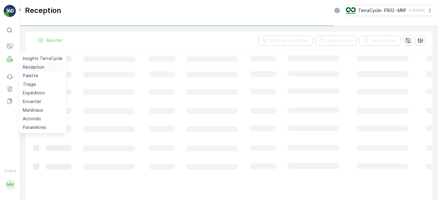
click at [29, 66] on p "Reception" at bounding box center [34, 67] width 22 height 6
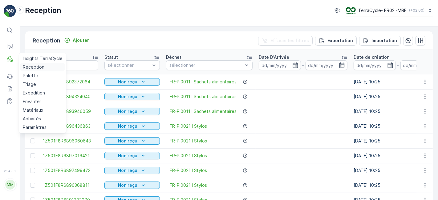
click at [29, 66] on p "Reception" at bounding box center [34, 67] width 22 height 6
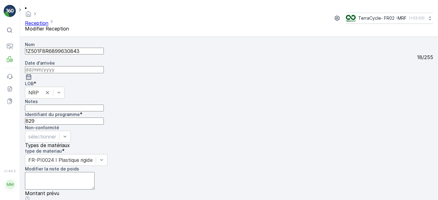
scroll to position [76, 0]
type poids "06.22"
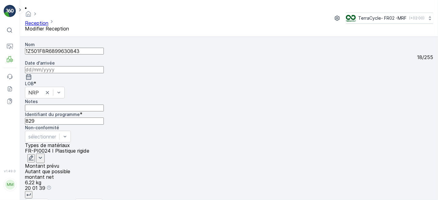
scroll to position [0, 0]
click at [72, 200] on p "Soumettre" at bounding box center [62, 204] width 24 height 6
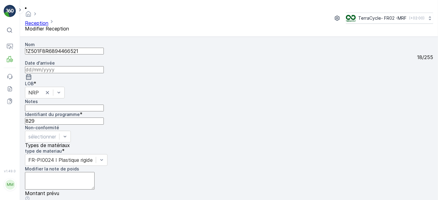
scroll to position [76, 0]
type poids "08.52"
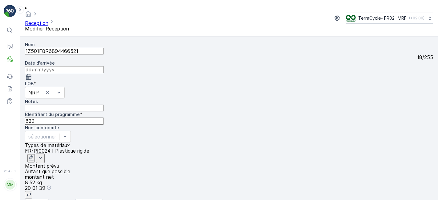
scroll to position [0, 0]
click at [68, 200] on p "Soumettre" at bounding box center [62, 204] width 24 height 6
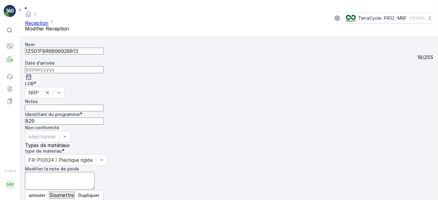
scroll to position [76, 0]
type poids "04.88"
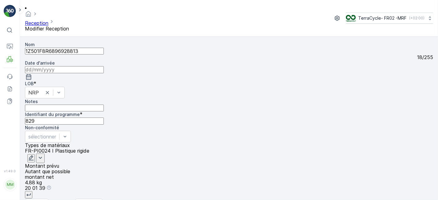
click at [71, 200] on p "Soumettre" at bounding box center [62, 204] width 24 height 6
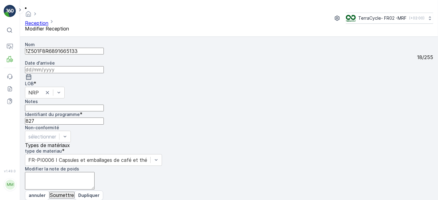
scroll to position [76, 0]
type poids "016.14"
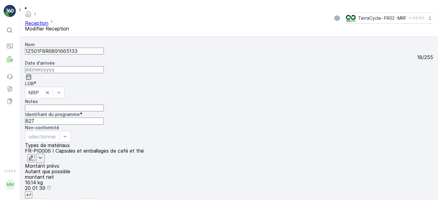
scroll to position [0, 0]
click at [59, 200] on p "Soumettre" at bounding box center [62, 204] width 24 height 6
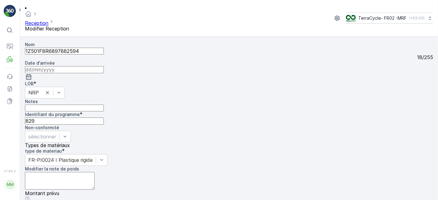
scroll to position [76, 0]
type poids "05.16"
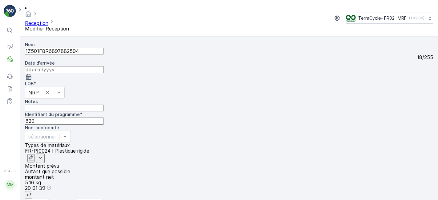
scroll to position [0, 0]
click at [70, 200] on p "Soumettre" at bounding box center [62, 204] width 24 height 6
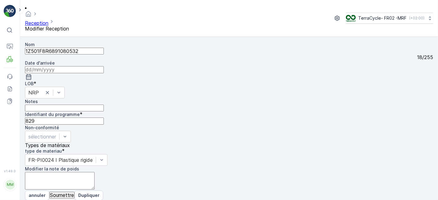
scroll to position [76, 0]
type poids "07.56"
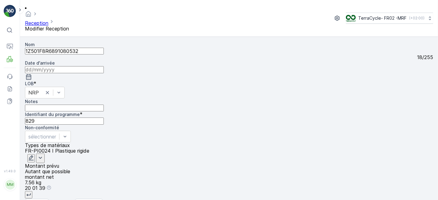
scroll to position [0, 0]
click at [63, 200] on p "Soumettre" at bounding box center [62, 204] width 24 height 6
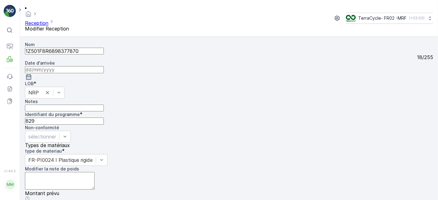
scroll to position [76, 0]
type poids "08.56"
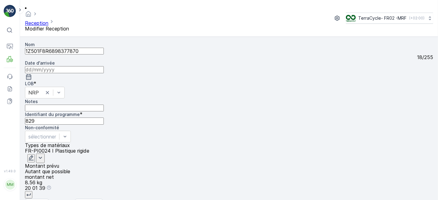
scroll to position [0, 0]
click at [66, 200] on p "Soumettre" at bounding box center [62, 204] width 24 height 6
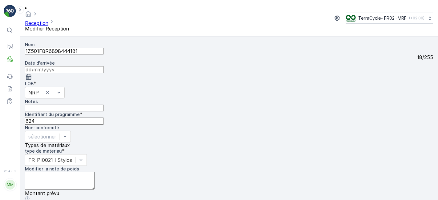
scroll to position [76, 0]
type poids "011.26"
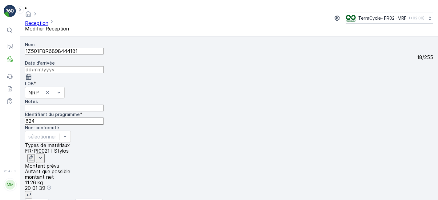
scroll to position [0, 0]
click at [69, 200] on p "Soumettre" at bounding box center [62, 204] width 24 height 6
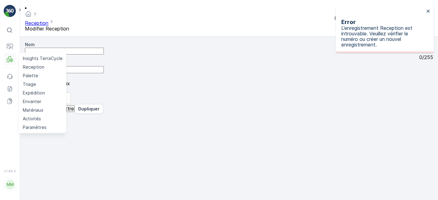
click at [9, 61] on icon at bounding box center [10, 59] width 6 height 6
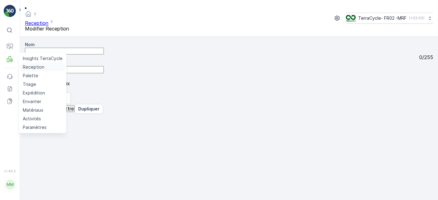
click at [31, 66] on p "Reception" at bounding box center [34, 67] width 22 height 6
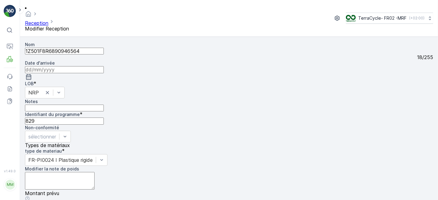
scroll to position [76, 0]
type poids "09.80"
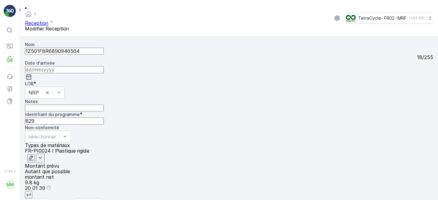
scroll to position [0, 0]
click at [69, 200] on p "Soumettre" at bounding box center [62, 204] width 24 height 6
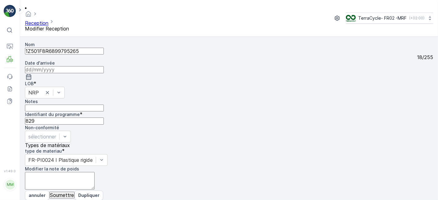
scroll to position [76, 0]
type poids "08.82"
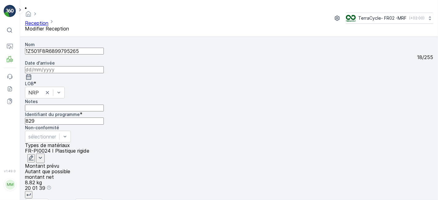
scroll to position [0, 0]
click at [66, 200] on p "Soumettre" at bounding box center [62, 204] width 24 height 6
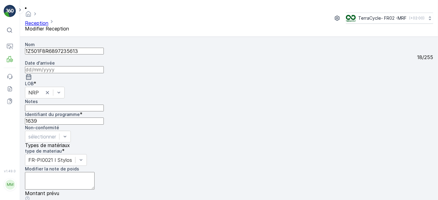
scroll to position [76, 0]
type poids "019.28"
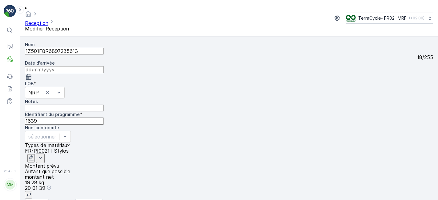
scroll to position [0, 0]
click at [60, 200] on p "Soumettre" at bounding box center [62, 204] width 24 height 6
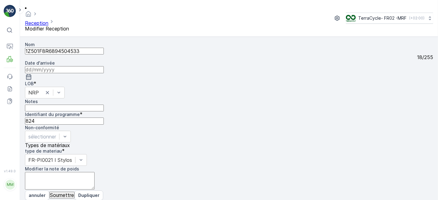
scroll to position [76, 0]
type poids "010.62"
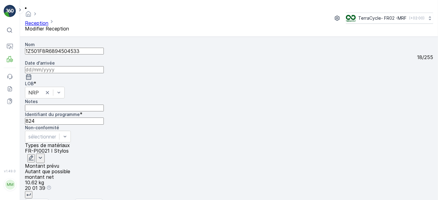
scroll to position [0, 0]
click at [70, 200] on p "Soumettre" at bounding box center [62, 204] width 24 height 6
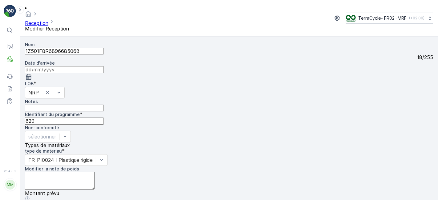
scroll to position [76, 0]
type poids "08.72"
drag, startPoint x: 405, startPoint y: 167, endPoint x: 402, endPoint y: 170, distance: 4.6
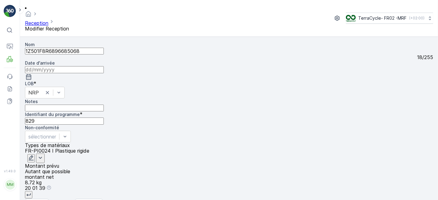
scroll to position [0, 0]
click at [62, 200] on p "Soumettre" at bounding box center [62, 204] width 24 height 6
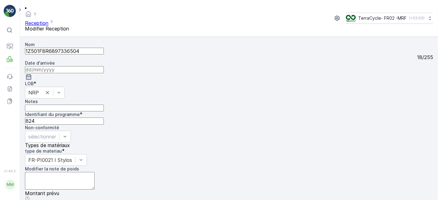
scroll to position [76, 0]
type poids "012.12"
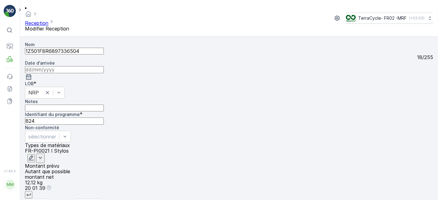
scroll to position [0, 0]
click at [73, 200] on p "Soumettre" at bounding box center [62, 204] width 24 height 6
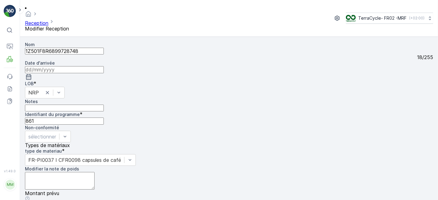
scroll to position [76, 0]
type poids "03.96"
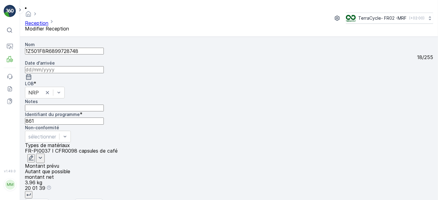
scroll to position [0, 0]
click at [74, 200] on p "Soumettre" at bounding box center [62, 204] width 24 height 6
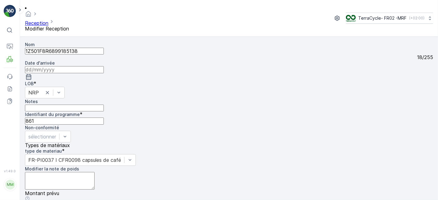
scroll to position [76, 0]
type poids "03.30"
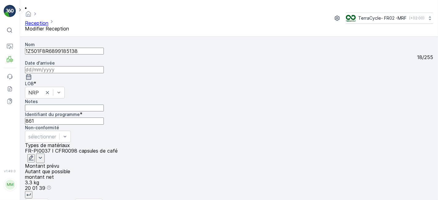
click at [74, 200] on p "Soumettre" at bounding box center [62, 204] width 24 height 6
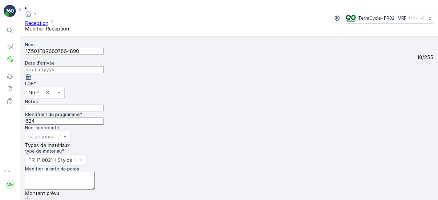
scroll to position [76, 0]
type poids "012.18"
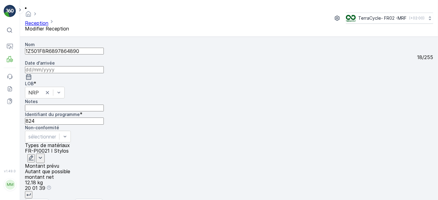
scroll to position [0, 0]
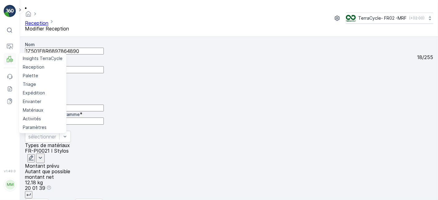
click at [9, 58] on icon at bounding box center [10, 59] width 6 height 6
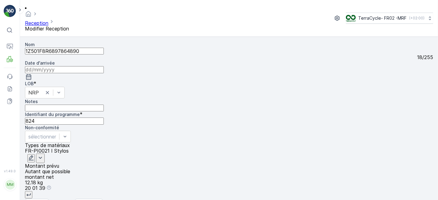
click at [34, 155] on icon "button" at bounding box center [31, 158] width 6 height 6
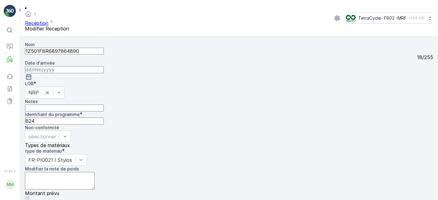
scroll to position [76, 0]
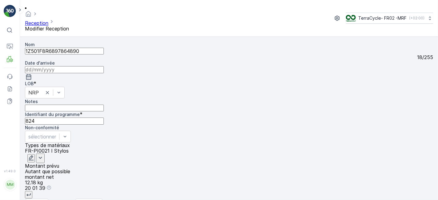
scroll to position [0, 0]
click at [62, 200] on p "Soumettre" at bounding box center [62, 204] width 24 height 6
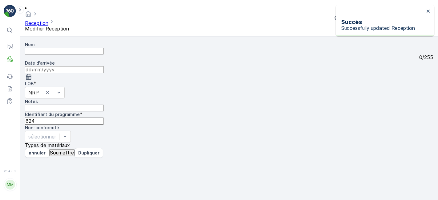
type input "1Z501F8R6897864890"
type input "[DATE]"
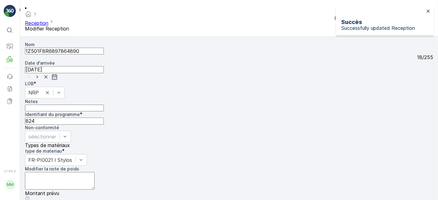
scroll to position [76, 0]
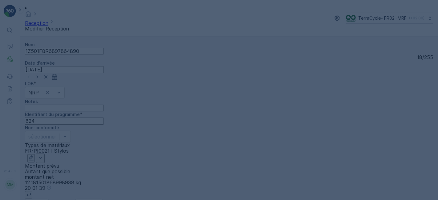
scroll to position [0, 0]
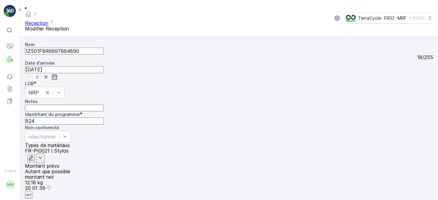
click at [62, 200] on p "Soumettre" at bounding box center [62, 204] width 24 height 6
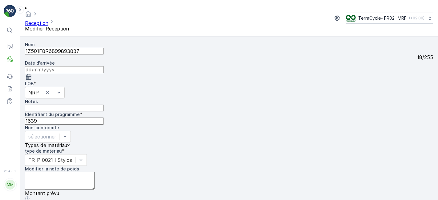
scroll to position [76, 0]
type poids "019.14"
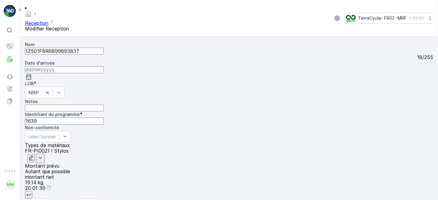
click at [74, 200] on p "Soumettre" at bounding box center [62, 204] width 24 height 6
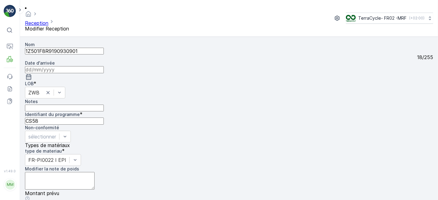
scroll to position [76, 0]
type poids "08.70"
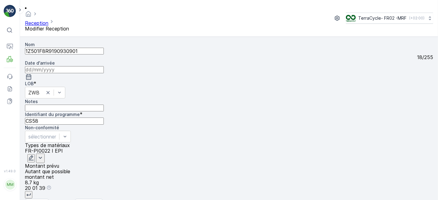
click at [62, 200] on p "Soumettre" at bounding box center [62, 204] width 24 height 6
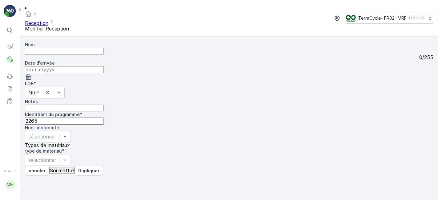
type input "1Z501F8R6897648543"
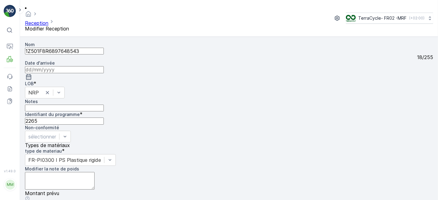
scroll to position [76, 0]
type poids "02.22"
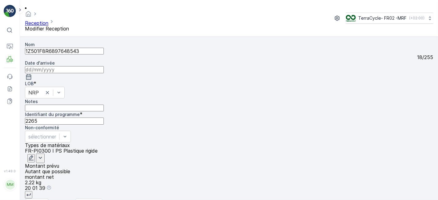
scroll to position [0, 0]
click at [69, 200] on p "Soumettre" at bounding box center [62, 204] width 24 height 6
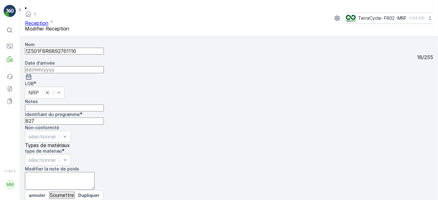
scroll to position [76, 0]
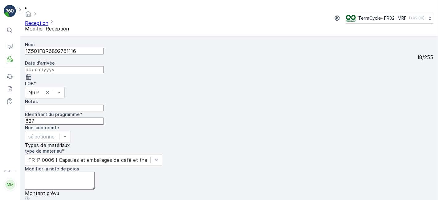
type poids "01.86"
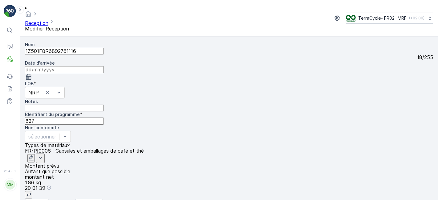
click at [65, 200] on p "Soumettre" at bounding box center [62, 204] width 24 height 6
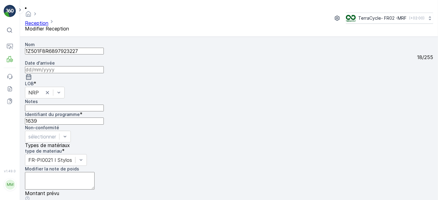
scroll to position [76, 0]
type poids "019.56"
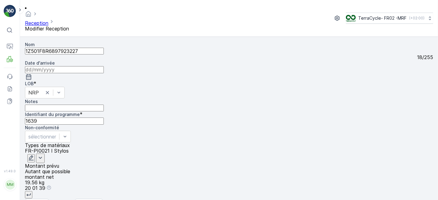
scroll to position [0, 0]
click at [68, 200] on p "Soumettre" at bounding box center [62, 204] width 24 height 6
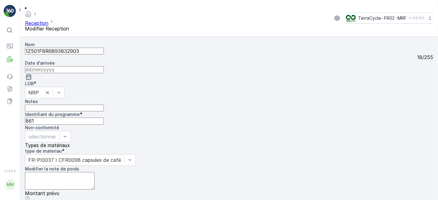
scroll to position [76, 0]
type poids "012.38"
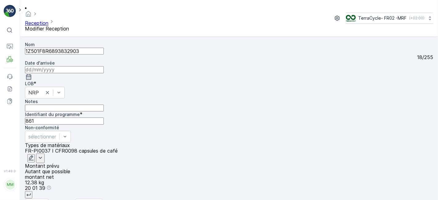
scroll to position [0, 0]
click at [73, 200] on button "Soumettre" at bounding box center [61, 203] width 25 height 7
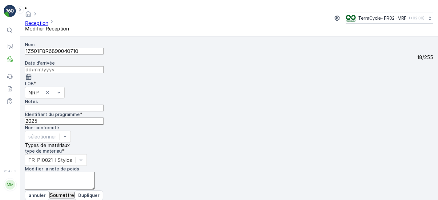
scroll to position [76, 0]
type poids "011.92"
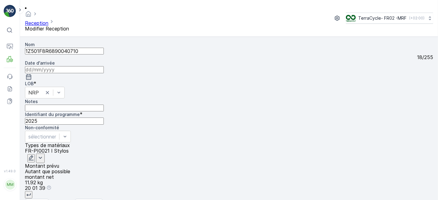
click at [70, 200] on p "Soumettre" at bounding box center [62, 204] width 24 height 6
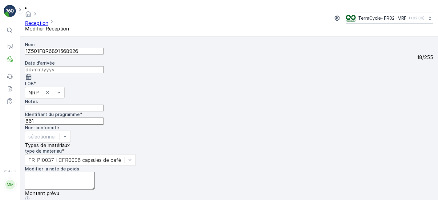
scroll to position [76, 0]
type poids "013.00"
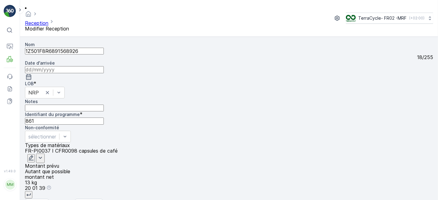
click at [64, 200] on p "Soumettre" at bounding box center [62, 204] width 24 height 6
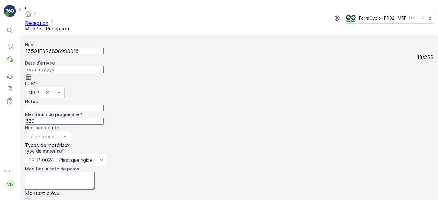
scroll to position [76, 0]
type poids "07.28"
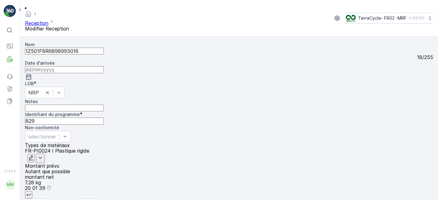
scroll to position [0, 0]
click at [60, 200] on p "Soumettre" at bounding box center [62, 204] width 24 height 6
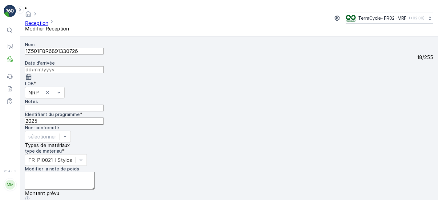
scroll to position [76, 0]
type poids "011.10"
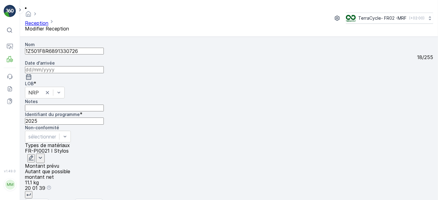
click at [60, 200] on p "Soumettre" at bounding box center [62, 204] width 24 height 6
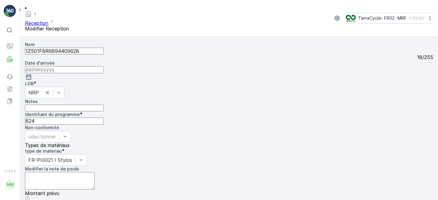
scroll to position [76, 0]
type poids "014.98"
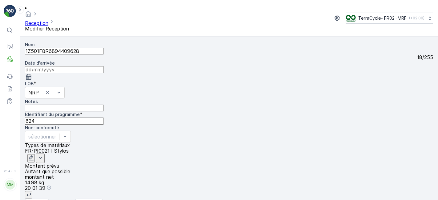
click at [62, 200] on p "Soumettre" at bounding box center [62, 204] width 24 height 6
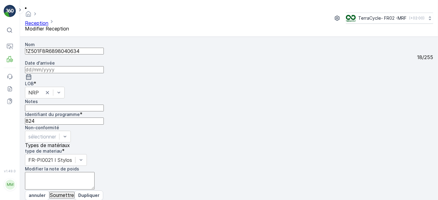
scroll to position [76, 0]
type poids "07.82"
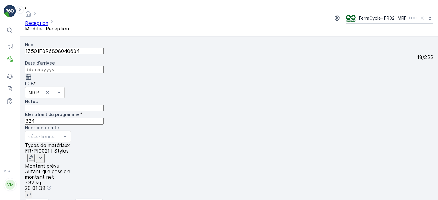
click at [73, 200] on p "Soumettre" at bounding box center [62, 204] width 24 height 6
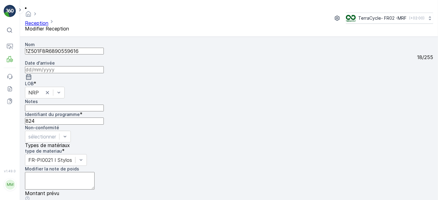
scroll to position [76, 0]
type poids "012.72"
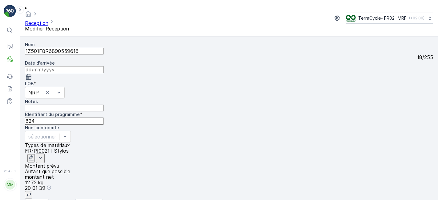
click at [67, 200] on p "Soumettre" at bounding box center [62, 204] width 24 height 6
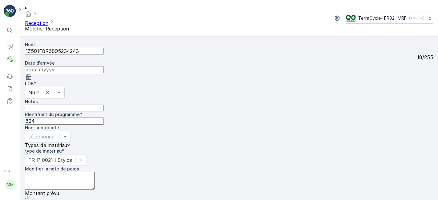
scroll to position [76, 0]
type poids "06.24"
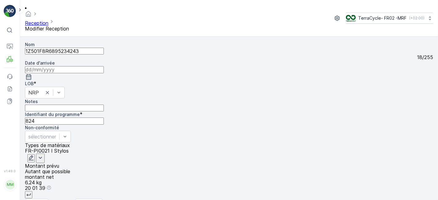
click at [63, 200] on p "Soumettre" at bounding box center [62, 204] width 24 height 6
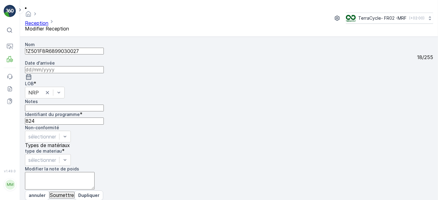
scroll to position [76, 0]
type poids "011.70"
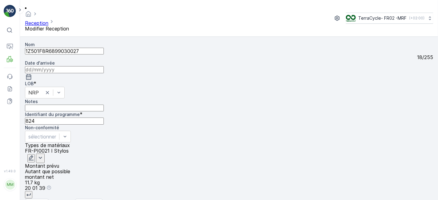
scroll to position [0, 0]
click at [70, 200] on p "Soumettre" at bounding box center [62, 204] width 24 height 6
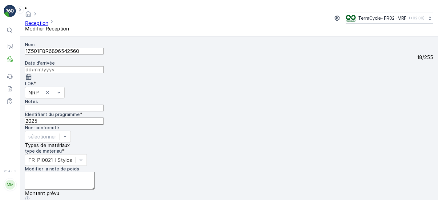
scroll to position [76, 0]
type poids "011.36"
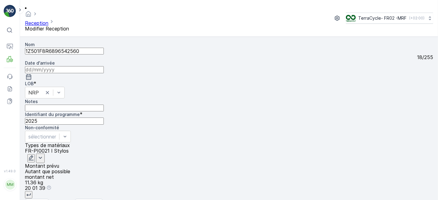
scroll to position [0, 0]
click at [63, 200] on p "Soumettre" at bounding box center [62, 204] width 24 height 6
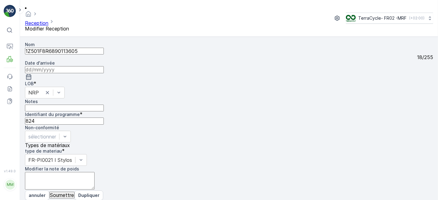
scroll to position [76, 0]
type poids "016.04"
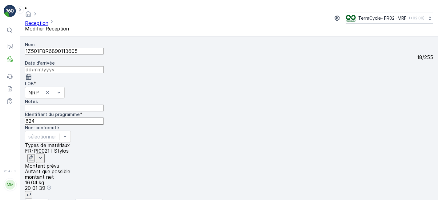
scroll to position [0, 0]
click at [67, 200] on button "Soumettre" at bounding box center [61, 203] width 25 height 7
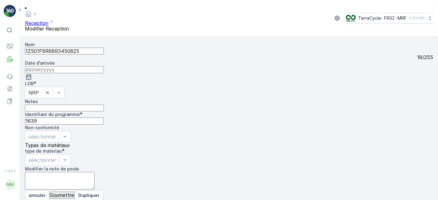
scroll to position [76, 0]
type poids "016.02"
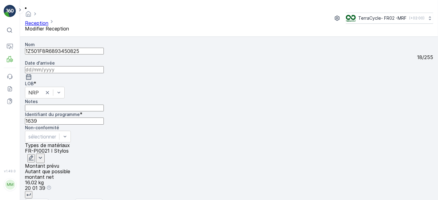
scroll to position [0, 0]
click at [65, 200] on p "Soumettre" at bounding box center [62, 204] width 24 height 6
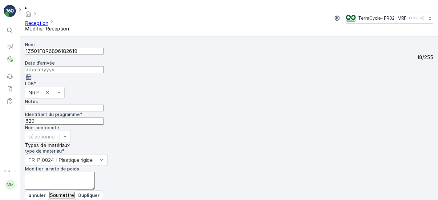
scroll to position [76, 0]
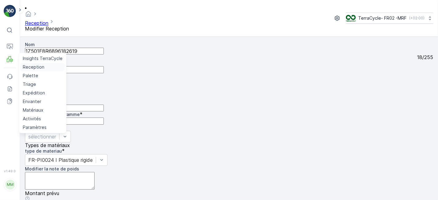
click at [28, 68] on p "Reception" at bounding box center [34, 67] width 22 height 6
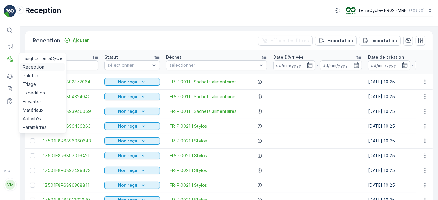
click at [20, 63] on link "Reception" at bounding box center [42, 67] width 45 height 9
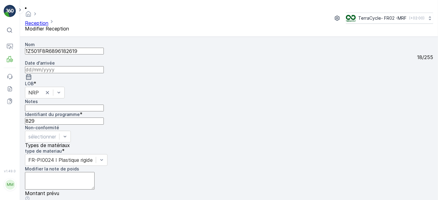
scroll to position [76, 0]
type poids "06.82"
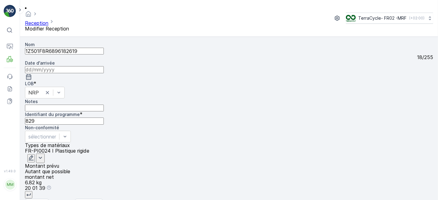
click at [66, 200] on p "Soumettre" at bounding box center [62, 204] width 24 height 6
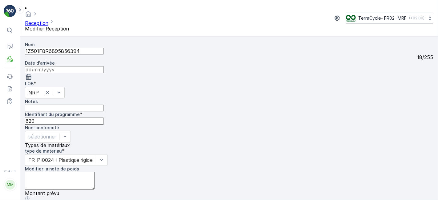
scroll to position [76, 0]
type poids "06.74"
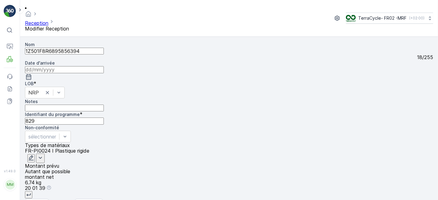
click at [70, 200] on p "Soumettre" at bounding box center [62, 204] width 24 height 6
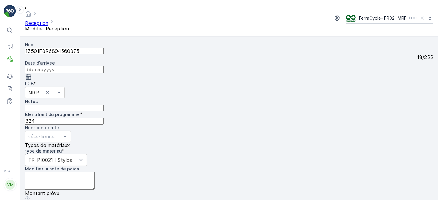
scroll to position [76, 0]
type poids "021.04"
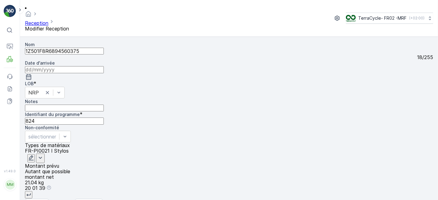
scroll to position [0, 0]
click at [73, 200] on p "Soumettre" at bounding box center [62, 204] width 24 height 6
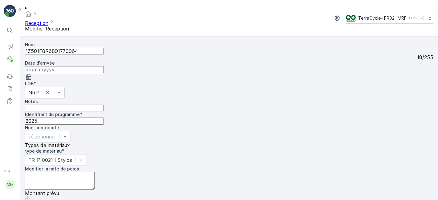
scroll to position [76, 0]
type poids "012.94"
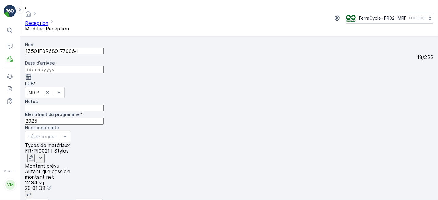
scroll to position [0, 0]
click at [61, 200] on p "Soumettre" at bounding box center [62, 204] width 24 height 6
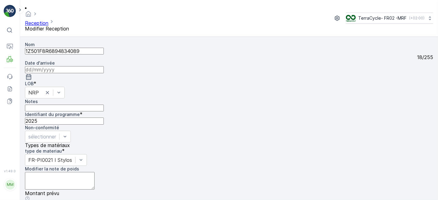
scroll to position [76, 0]
type poids "011.38"
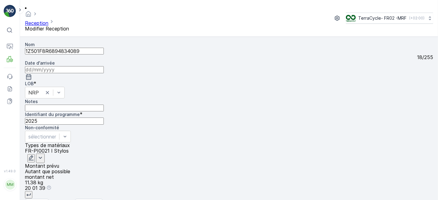
scroll to position [0, 0]
click at [74, 200] on p "Soumettre" at bounding box center [62, 204] width 24 height 6
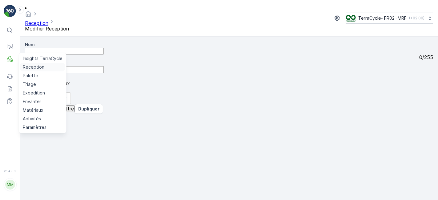
click at [32, 67] on p "Reception" at bounding box center [34, 67] width 22 height 6
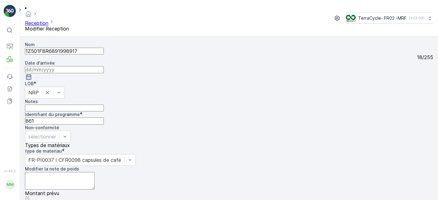
scroll to position [76, 0]
type poids "013.44"
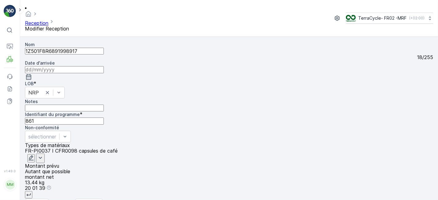
click at [59, 200] on p "Soumettre" at bounding box center [62, 204] width 24 height 6
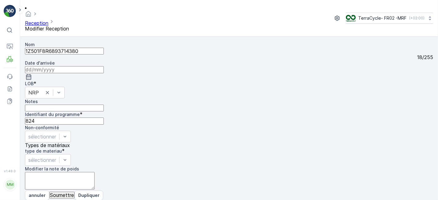
scroll to position [76, 0]
type poids "06.02"
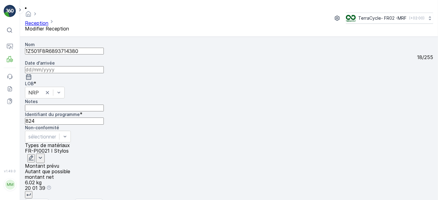
click at [62, 200] on p "Soumettre" at bounding box center [62, 204] width 24 height 6
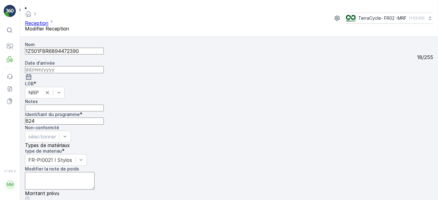
scroll to position [76, 0]
type poids "011.68"
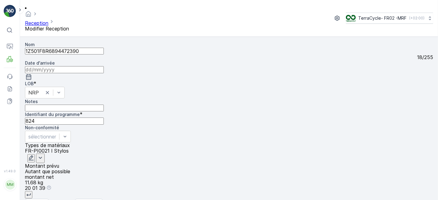
scroll to position [0, 0]
click at [68, 200] on p "Soumettre" at bounding box center [62, 204] width 24 height 6
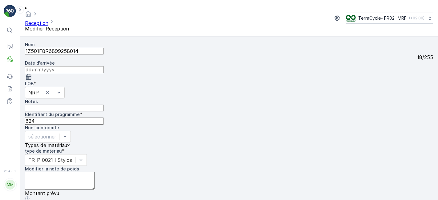
scroll to position [76, 0]
type poids "012.06"
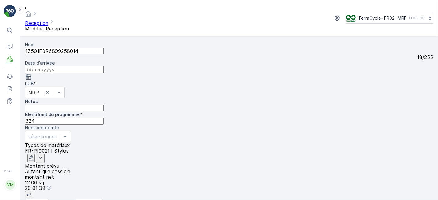
drag, startPoint x: 69, startPoint y: 190, endPoint x: 72, endPoint y: 188, distance: 3.7
click at [72, 200] on p "Soumettre" at bounding box center [62, 204] width 24 height 6
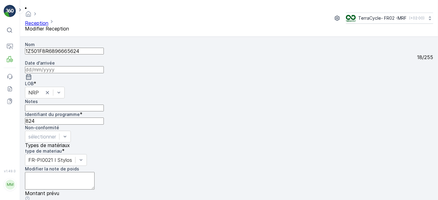
scroll to position [76, 0]
type poids "011.42"
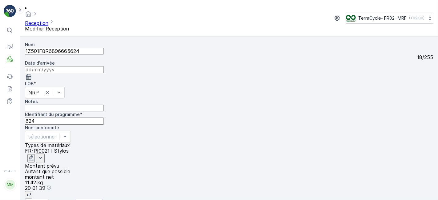
scroll to position [0, 0]
click at [70, 200] on p "Soumettre" at bounding box center [62, 204] width 24 height 6
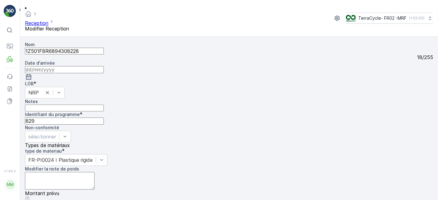
scroll to position [76, 0]
type poids "06.40"
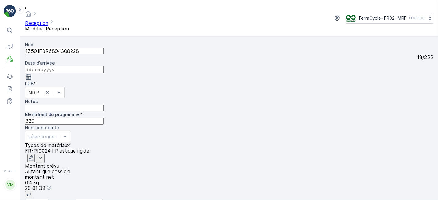
scroll to position [0, 0]
click at [74, 200] on p "Soumettre" at bounding box center [62, 204] width 24 height 6
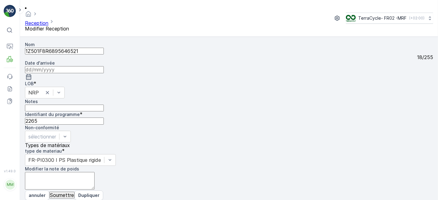
scroll to position [76, 0]
type poids "07.84"
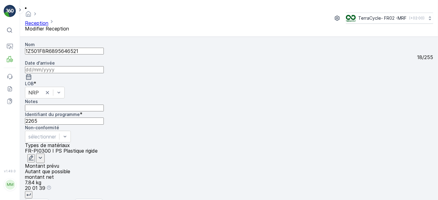
scroll to position [0, 0]
click at [71, 200] on p "Soumettre" at bounding box center [62, 204] width 24 height 6
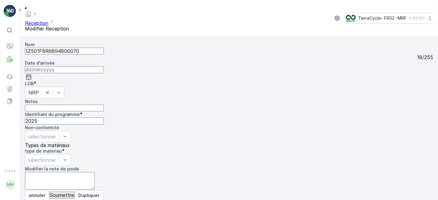
scroll to position [76, 0]
type poids "012.50"
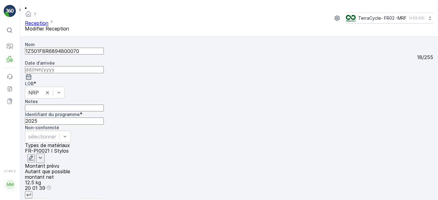
scroll to position [0, 0]
click at [70, 200] on p "Soumettre" at bounding box center [62, 204] width 24 height 6
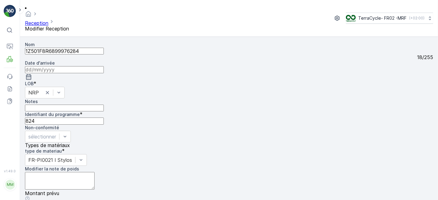
scroll to position [76, 0]
type poids "015.94"
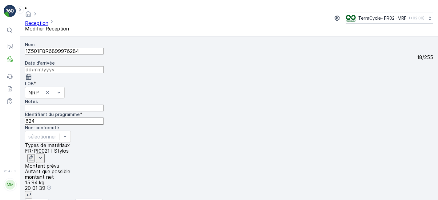
click at [64, 200] on p "Soumettre" at bounding box center [62, 204] width 24 height 6
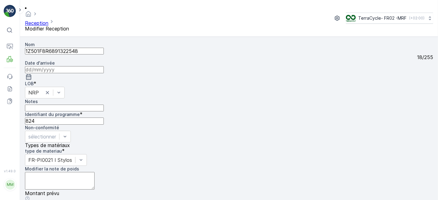
scroll to position [76, 0]
type poids "09.54"
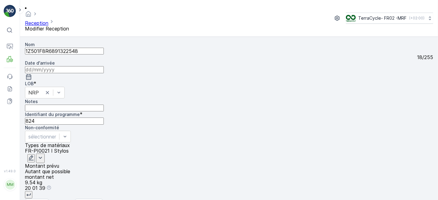
scroll to position [0, 0]
click at [74, 200] on p "Soumettre" at bounding box center [62, 204] width 24 height 6
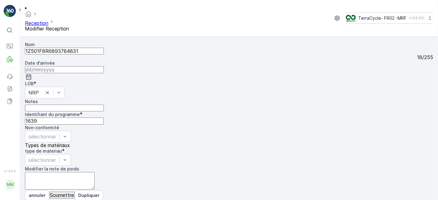
scroll to position [76, 0]
type poids "013.02"
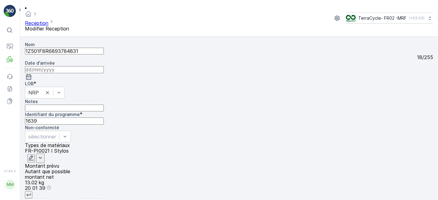
scroll to position [0, 0]
click at [69, 200] on p "Soumettre" at bounding box center [62, 204] width 24 height 6
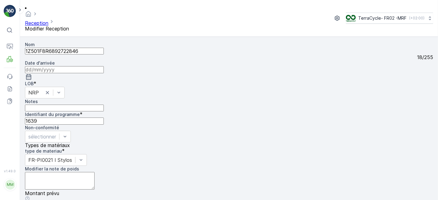
scroll to position [76, 0]
type poids "010.90"
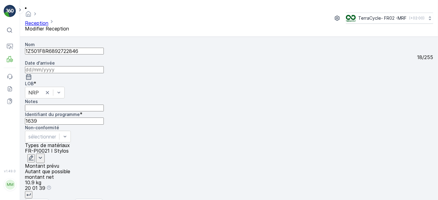
scroll to position [0, 0]
click at [67, 200] on p "Soumettre" at bounding box center [62, 204] width 24 height 6
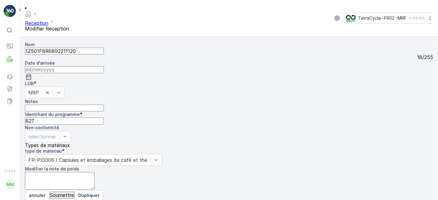
scroll to position [76, 0]
type poids "010.38"
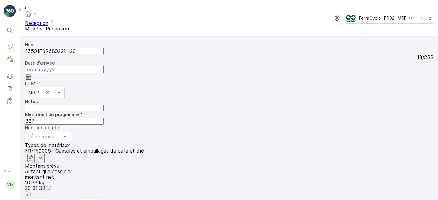
scroll to position [0, 0]
click at [72, 200] on button "Soumettre" at bounding box center [61, 203] width 25 height 7
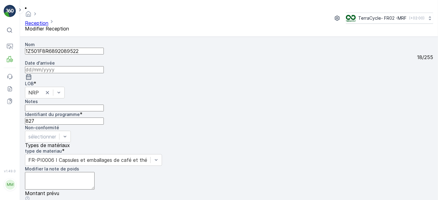
scroll to position [76, 0]
type poids "017.60"
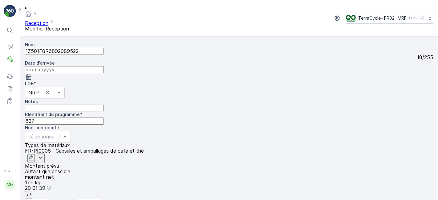
scroll to position [0, 0]
click at [69, 200] on button "Soumettre" at bounding box center [61, 203] width 25 height 7
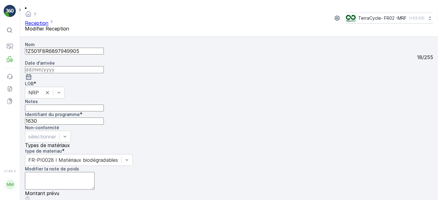
scroll to position [76, 0]
type poids "018.40"
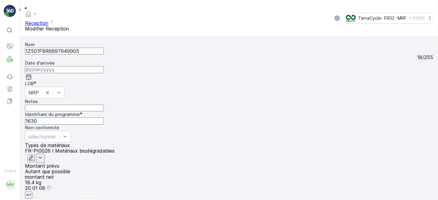
click at [67, 200] on p "Soumettre" at bounding box center [62, 204] width 24 height 6
